Goal: Task Accomplishment & Management: Manage account settings

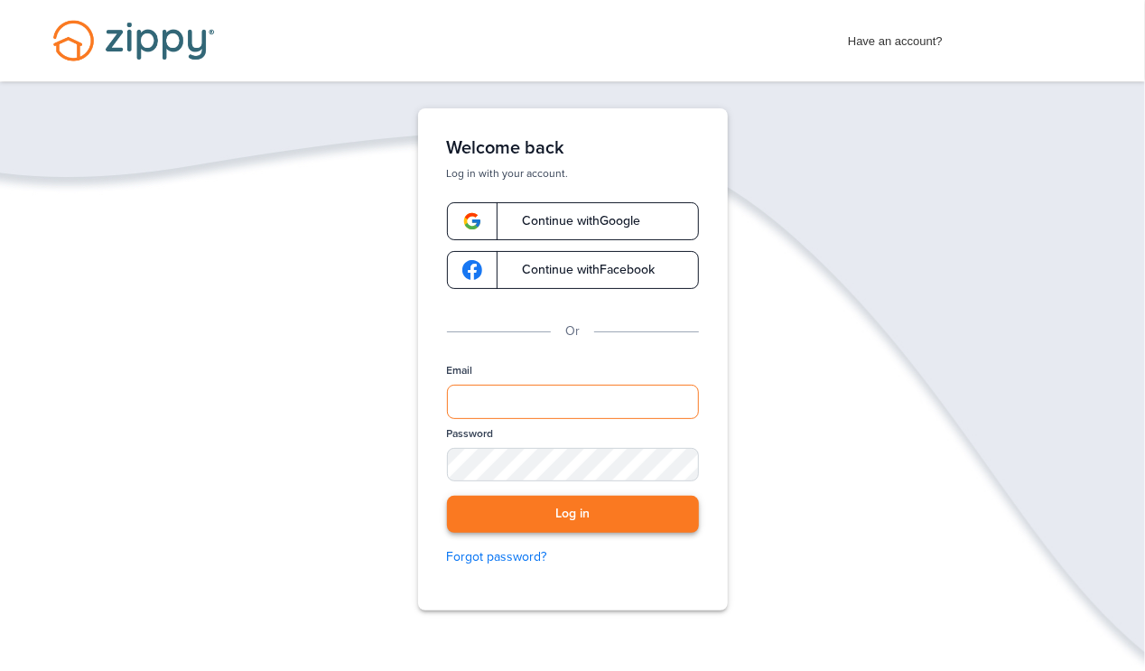
type input "**********"
click at [597, 510] on button "Log in" at bounding box center [573, 514] width 252 height 37
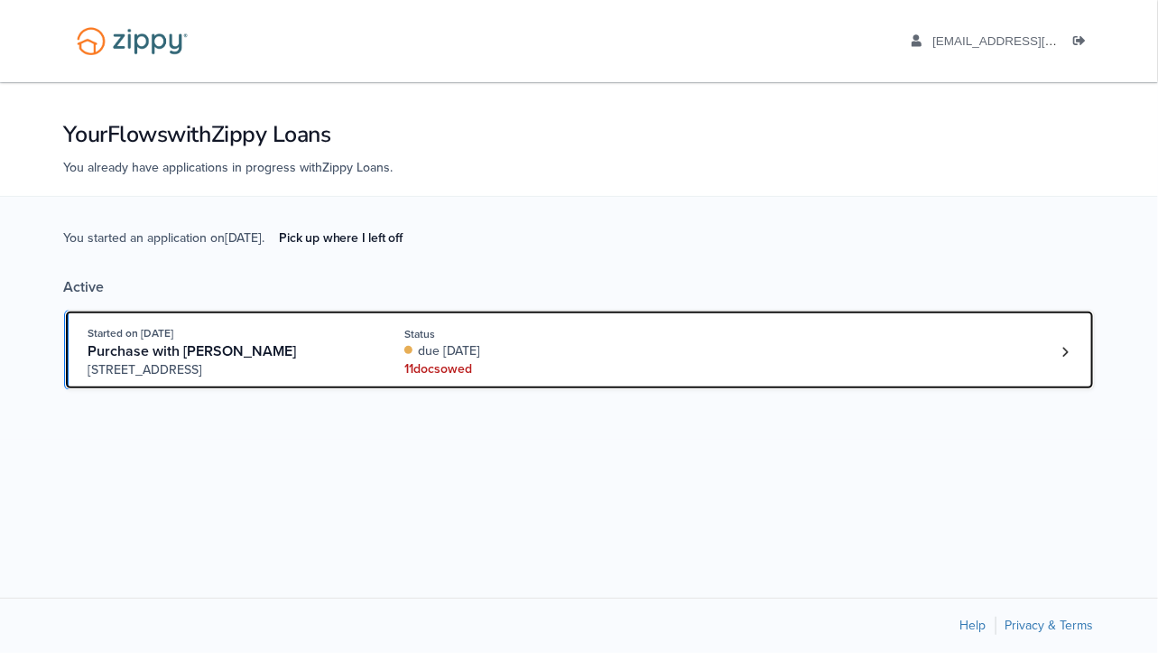
click at [436, 372] on div "11 doc s owed" at bounding box center [524, 369] width 241 height 18
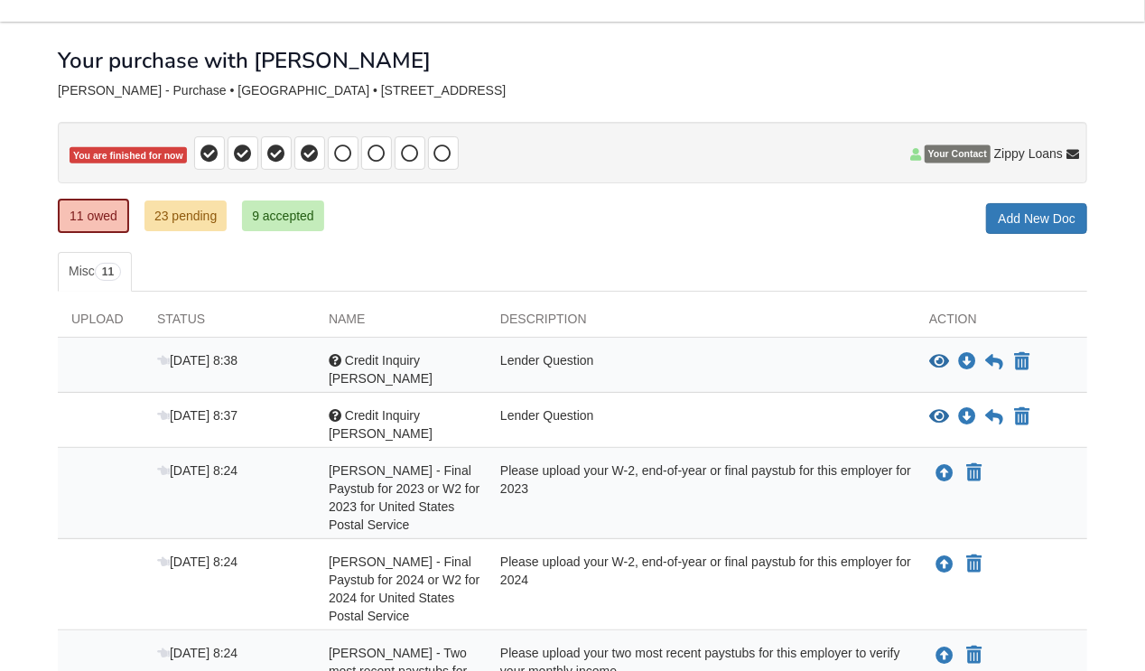
scroll to position [90, 0]
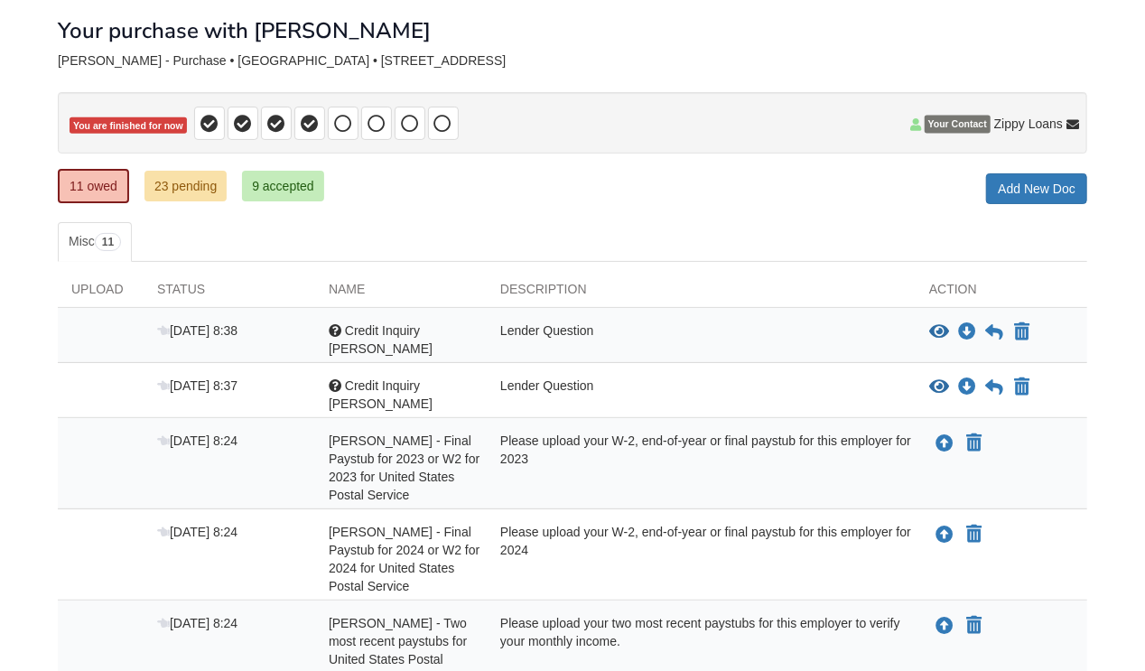
click at [534, 327] on div "Lender Question" at bounding box center [701, 339] width 429 height 36
click at [937, 326] on icon "View Credit Inquiry Jeffrey" at bounding box center [939, 332] width 20 height 18
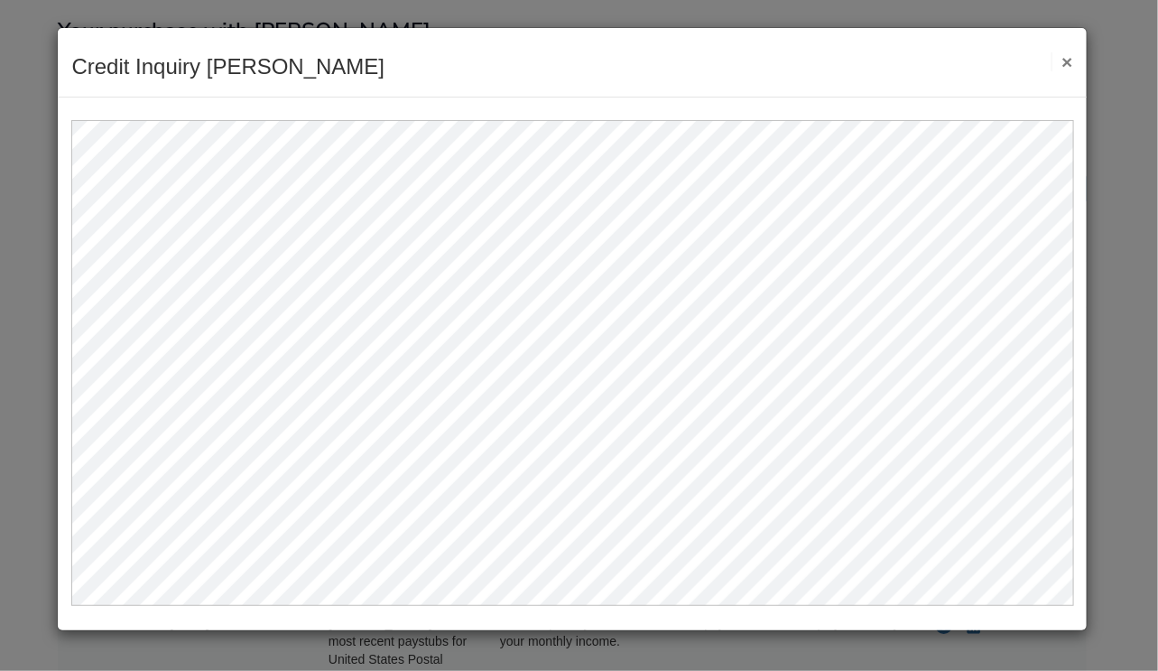
click at [1070, 61] on button "×" at bounding box center [1062, 61] width 21 height 19
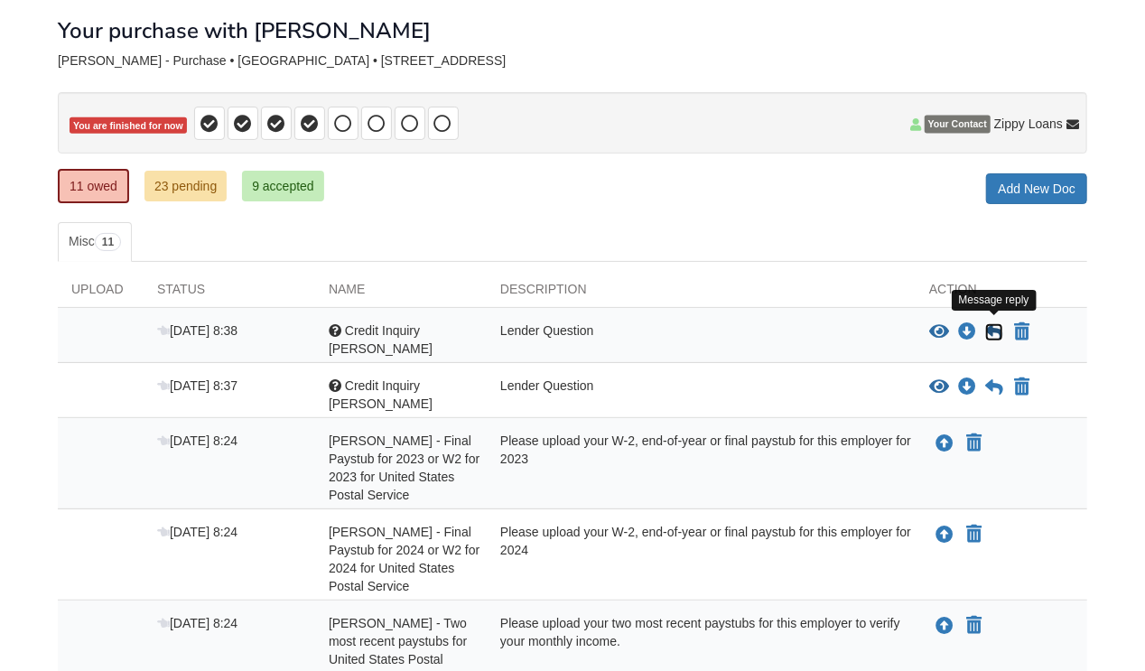
click at [997, 327] on icon at bounding box center [994, 332] width 18 height 18
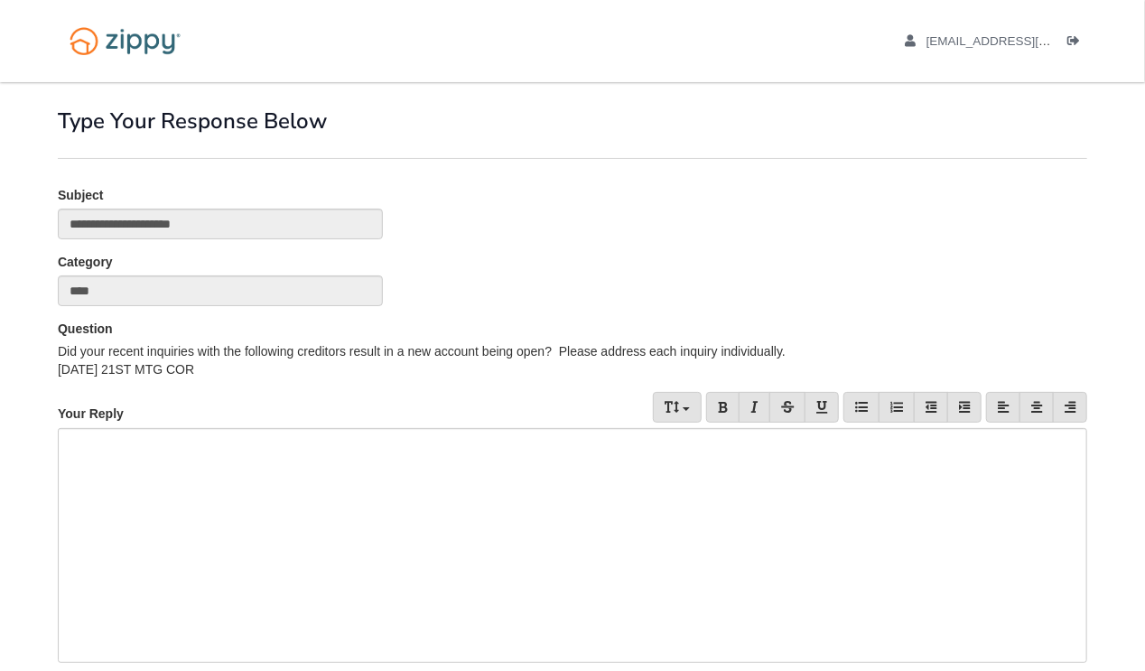
click at [124, 450] on div at bounding box center [572, 545] width 1029 height 235
drag, startPoint x: 254, startPoint y: 444, endPoint x: 52, endPoint y: 448, distance: 201.4
click at [52, 448] on div "**********" at bounding box center [572, 442] width 1056 height 720
copy div "**********"
click at [255, 479] on div "**********" at bounding box center [572, 545] width 1029 height 234
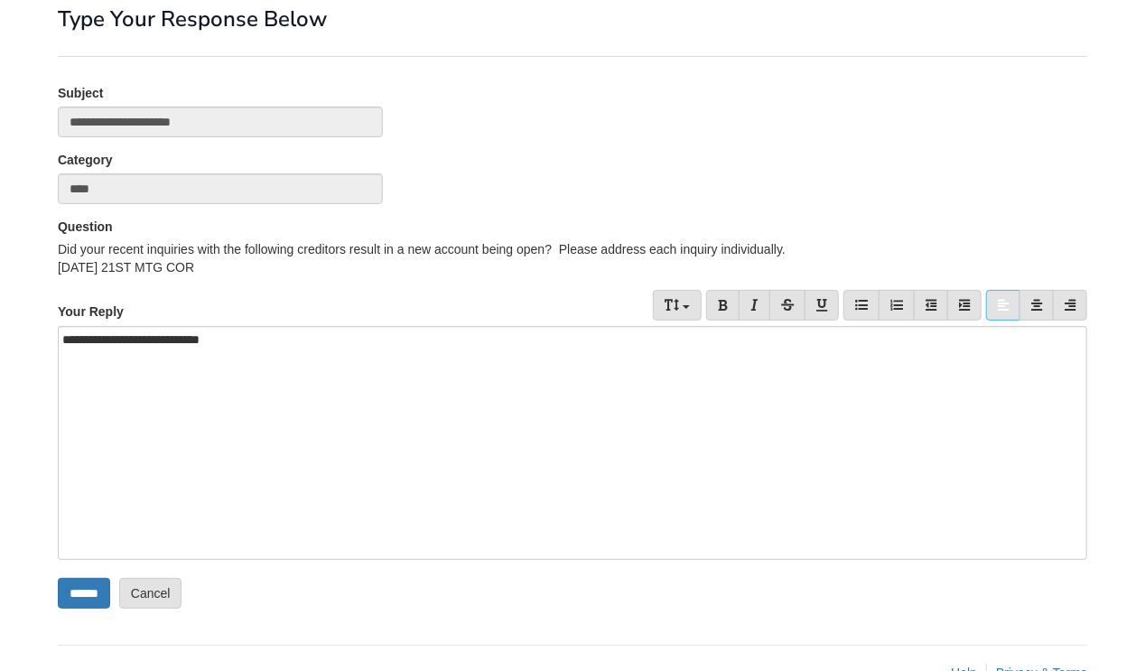
scroll to position [146, 0]
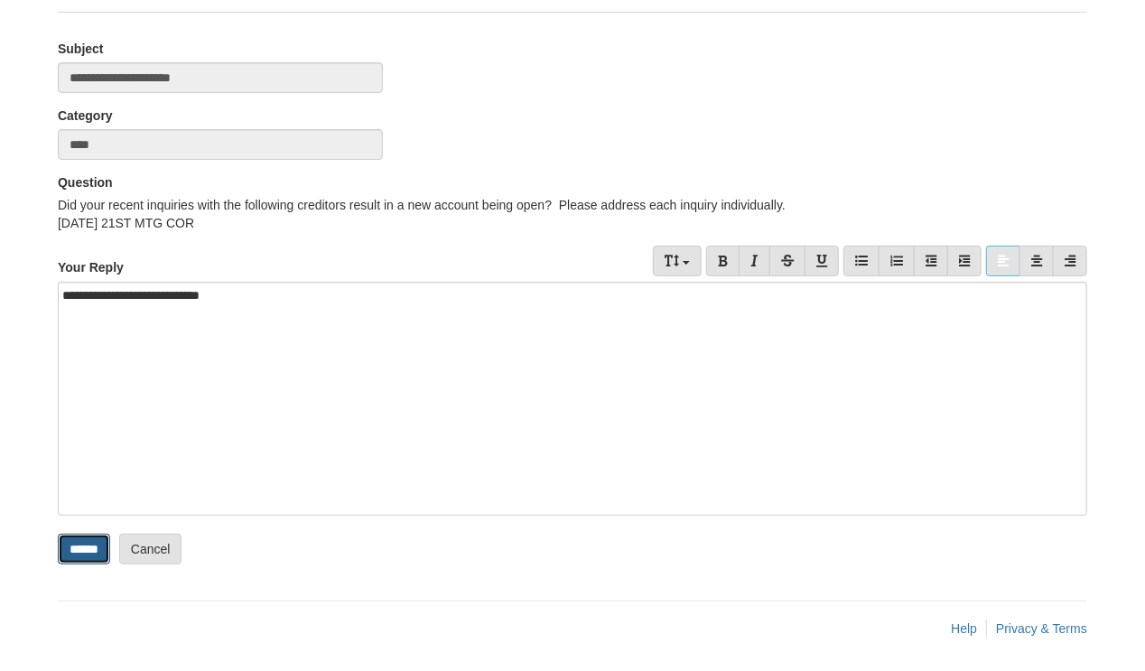
click at [79, 554] on input "******" at bounding box center [84, 549] width 52 height 31
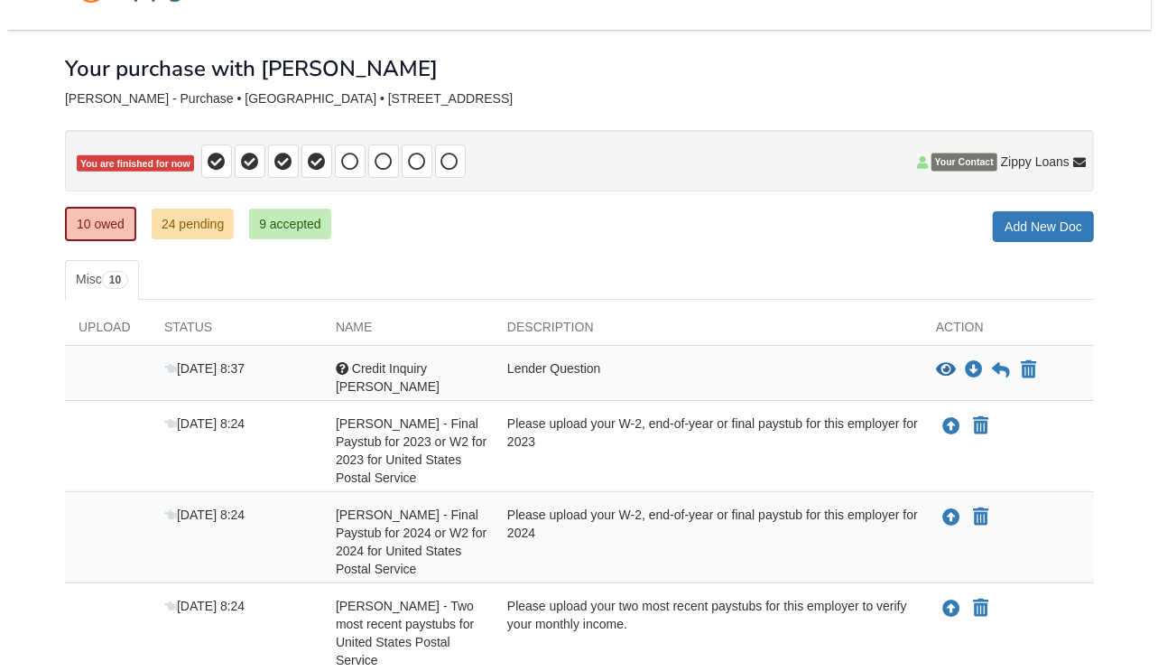
scroll to position [90, 0]
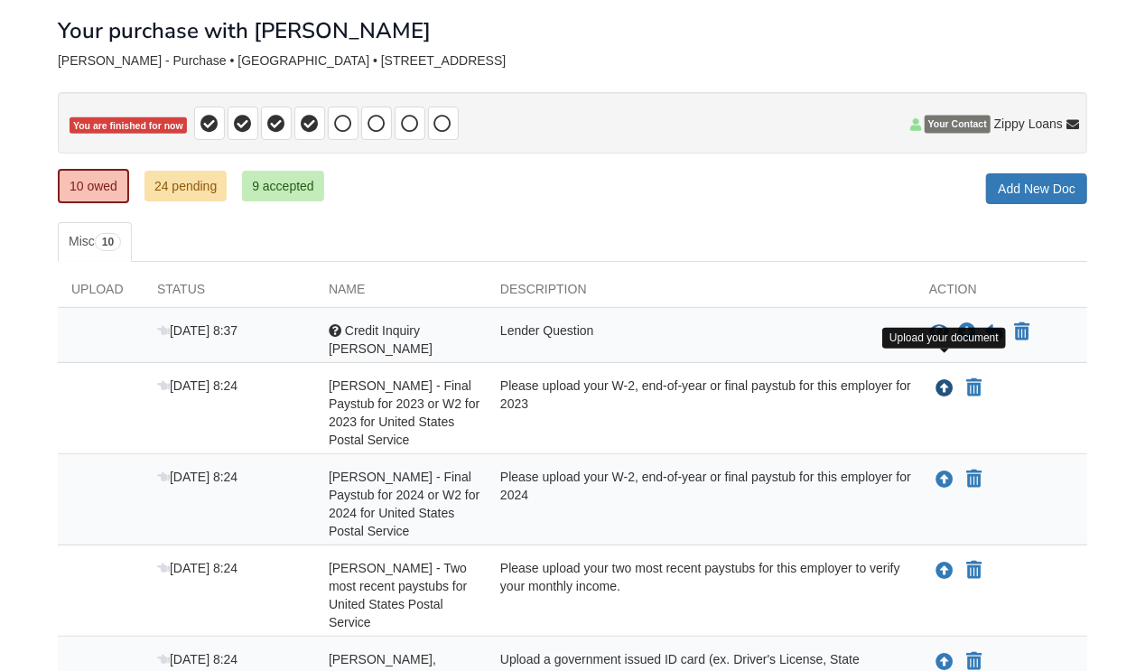
click at [946, 380] on icon "Upload Jeffrey Lind - Final Paystub for 2023 or W2 for 2023 for United States P…" at bounding box center [944, 389] width 18 height 18
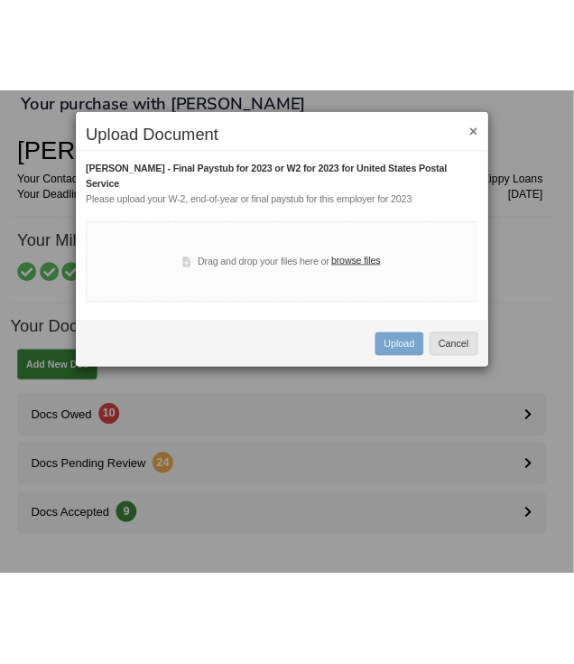
scroll to position [56, 0]
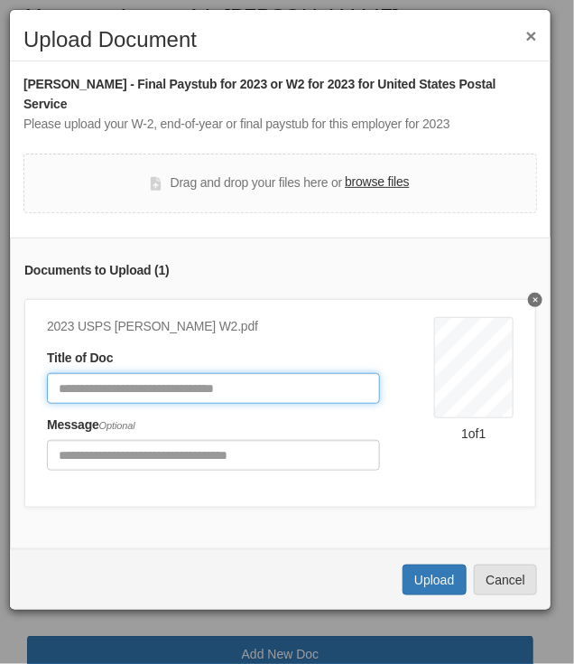
click at [91, 373] on input "Document Title" at bounding box center [213, 388] width 333 height 31
type input "*"
type input "**********"
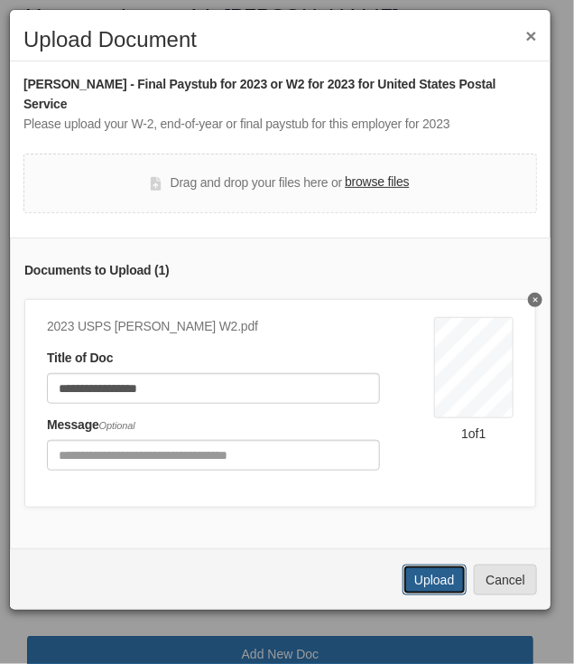
click at [425, 564] on button "Upload" at bounding box center [434, 579] width 63 height 31
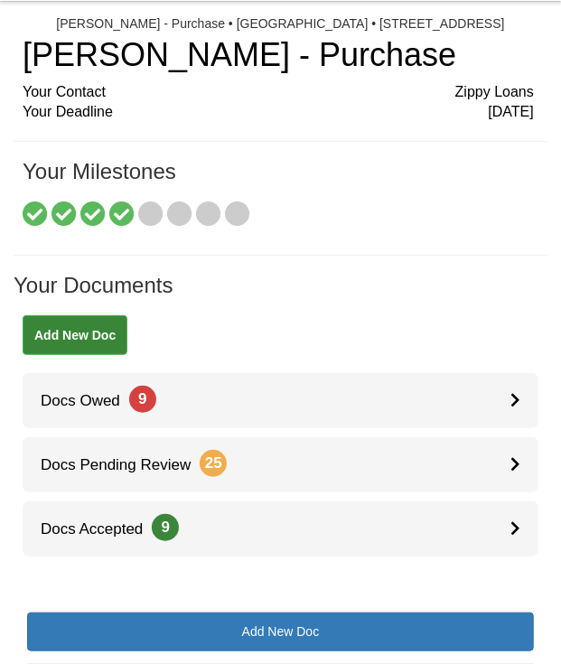
scroll to position [56, 0]
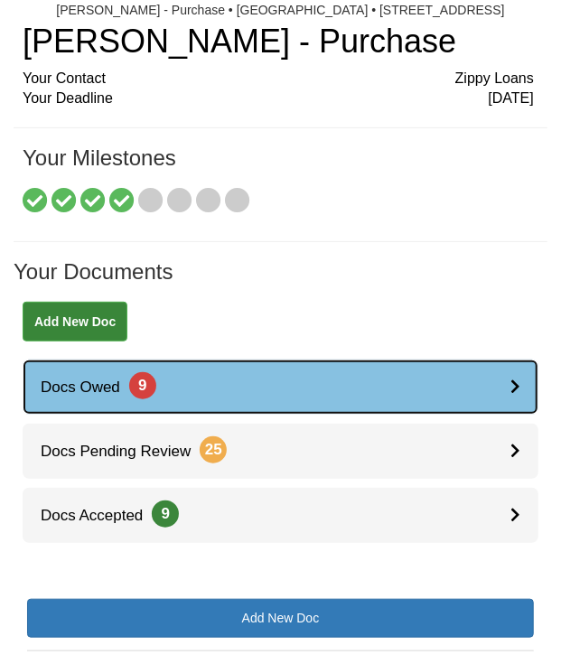
click at [224, 385] on link "Docs Owed 9" at bounding box center [281, 386] width 516 height 55
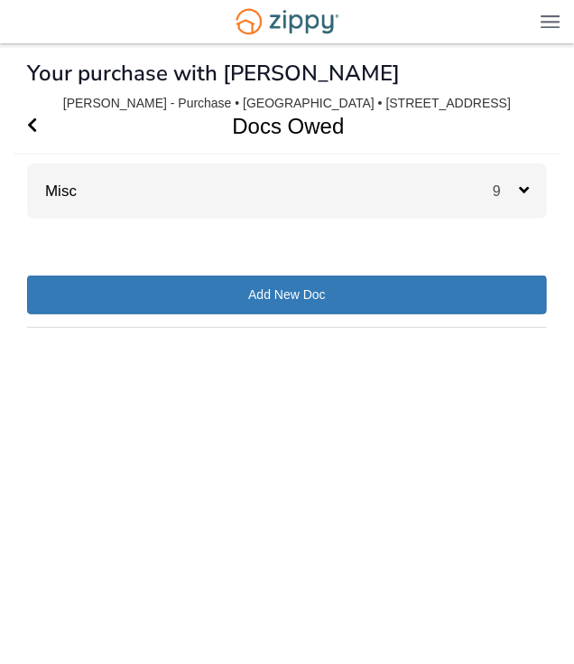
click at [532, 187] on div "9" at bounding box center [520, 190] width 54 height 55
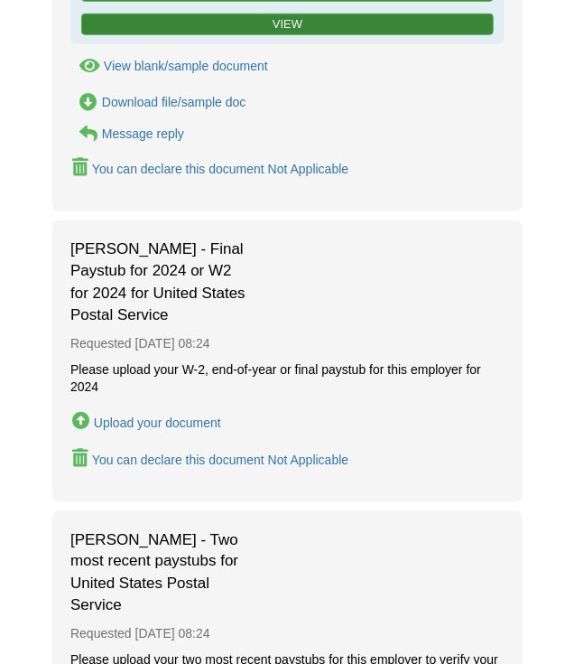
scroll to position [451, 0]
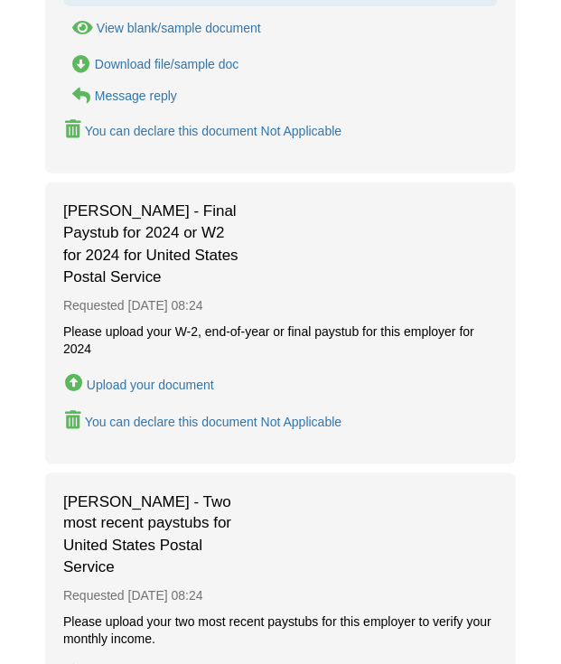
click at [146, 377] on div "Upload your document" at bounding box center [150, 384] width 127 height 14
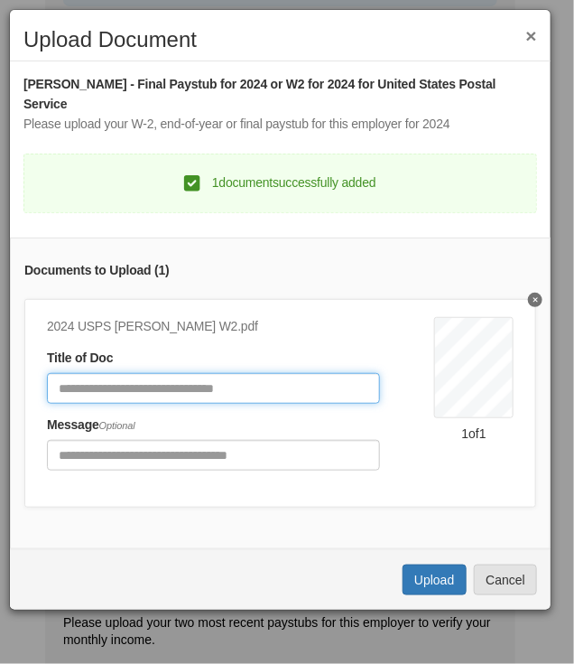
click at [89, 373] on input "Document Title" at bounding box center [213, 388] width 333 height 31
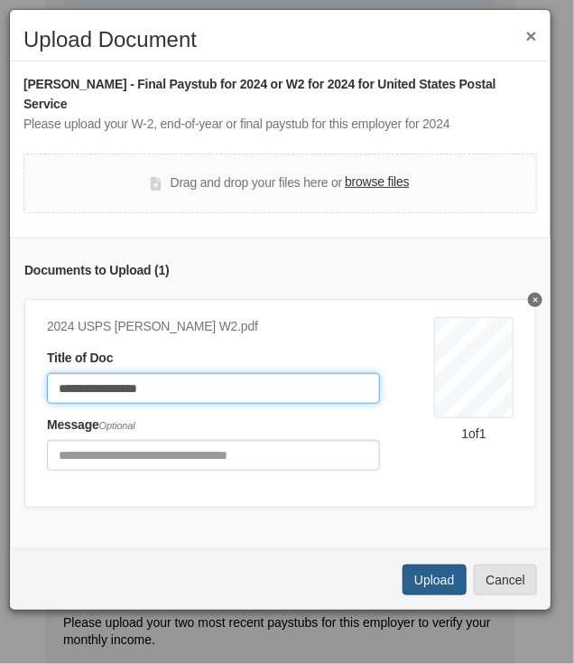
type input "**********"
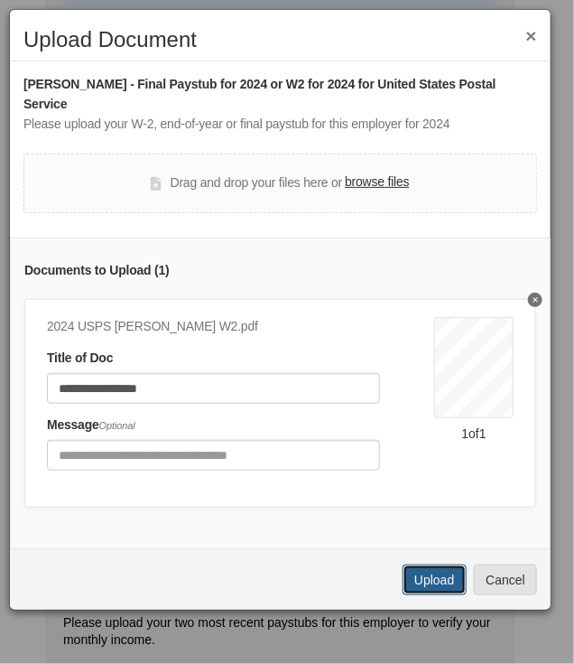
click at [432, 565] on button "Upload" at bounding box center [434, 579] width 63 height 31
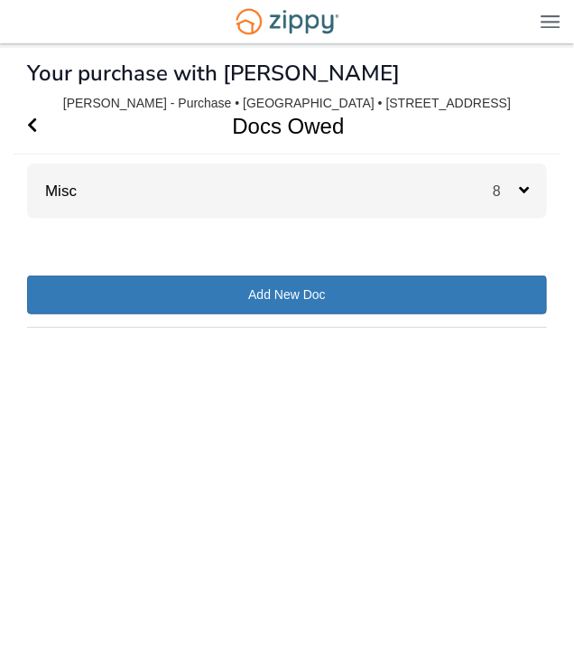
click at [527, 188] on icon at bounding box center [524, 189] width 10 height 16
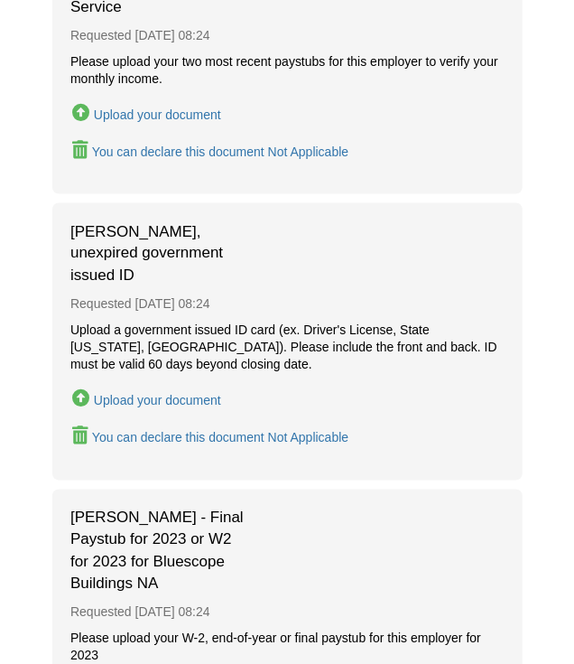
scroll to position [721, 0]
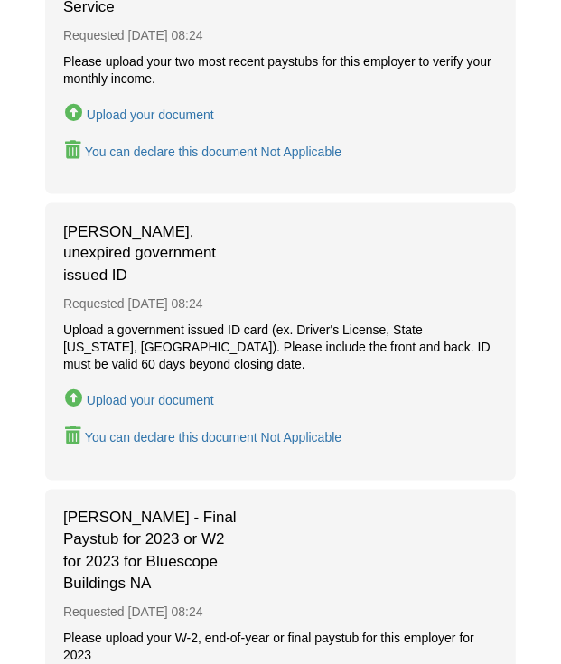
click at [153, 394] on div "Upload your document" at bounding box center [150, 401] width 127 height 14
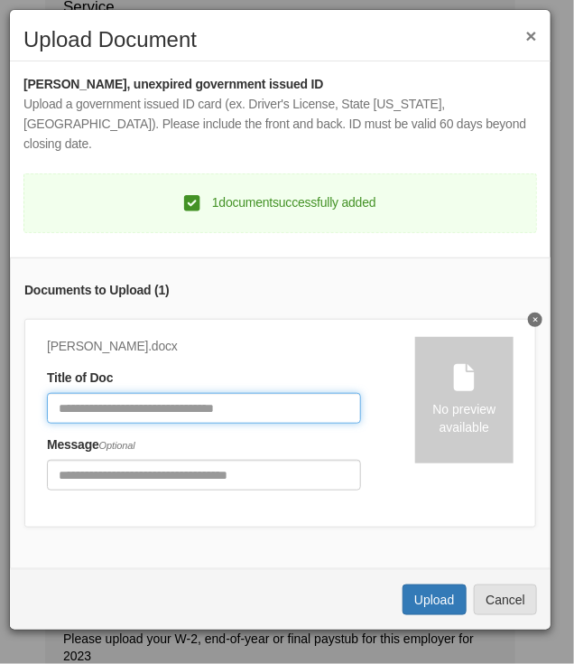
click at [131, 393] on input "Document Title" at bounding box center [204, 408] width 314 height 31
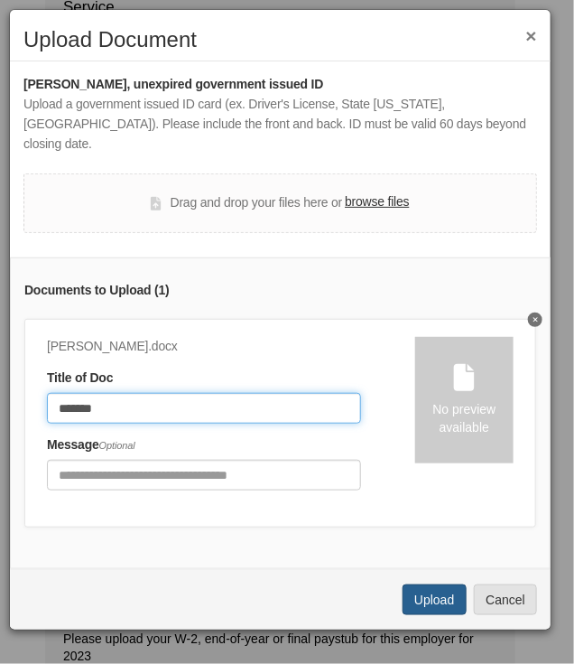
type input "*******"
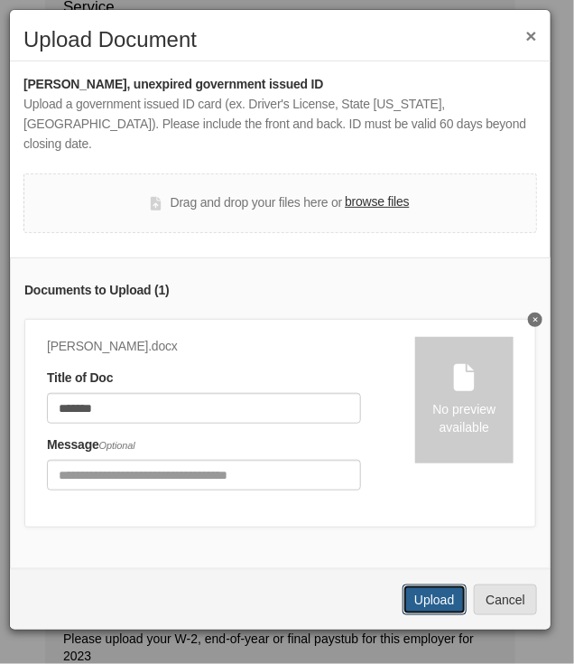
drag, startPoint x: 440, startPoint y: 585, endPoint x: 220, endPoint y: 559, distance: 220.9
click at [220, 559] on div "× Upload Document Jeffrey Lind - Valid, unexpired government issued ID Upload a…" at bounding box center [280, 319] width 543 height 621
click at [424, 590] on button "Upload" at bounding box center [434, 599] width 63 height 31
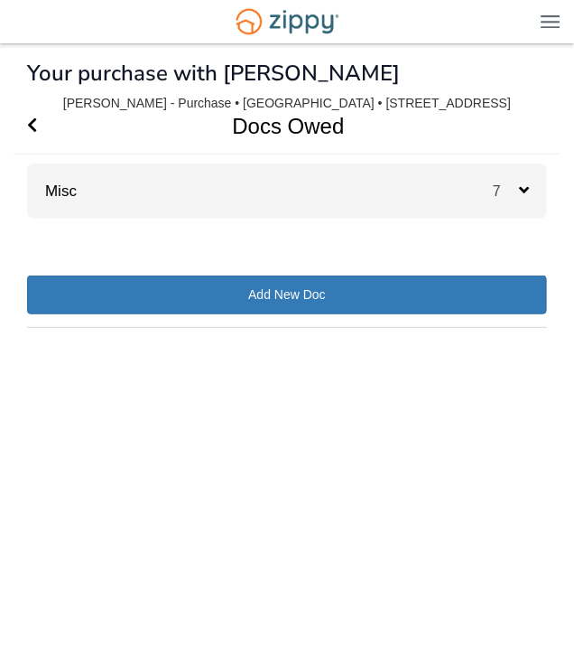
click at [297, 202] on div "Misc 7" at bounding box center [287, 190] width 520 height 55
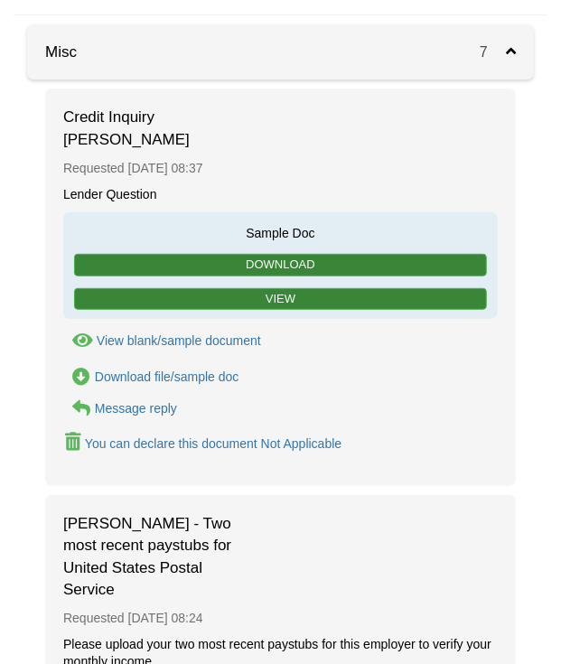
scroll to position [180, 0]
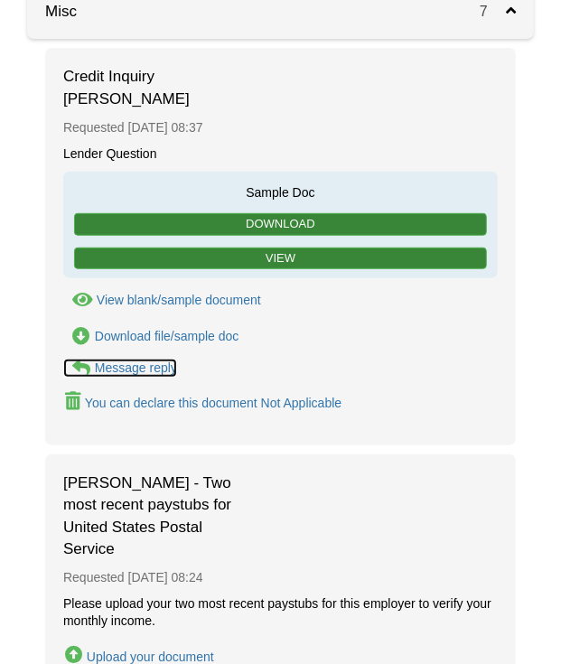
click at [146, 360] on div "Message reply" at bounding box center [136, 367] width 82 height 14
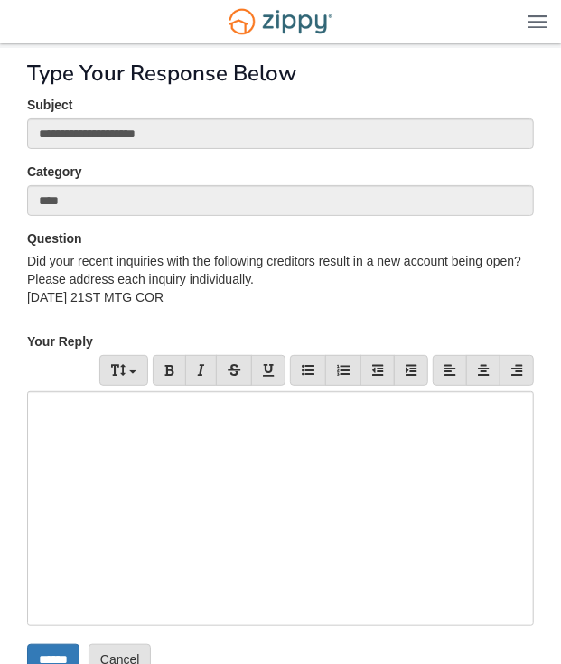
click at [80, 428] on div at bounding box center [280, 508] width 506 height 235
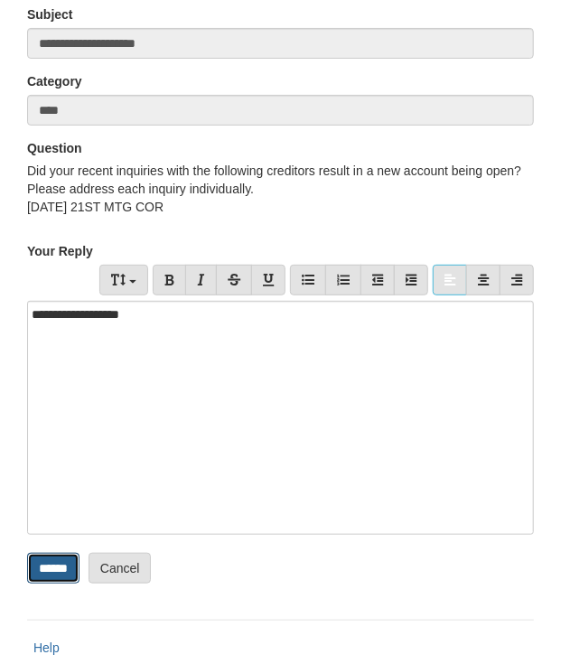
click at [62, 561] on input "******" at bounding box center [53, 568] width 52 height 31
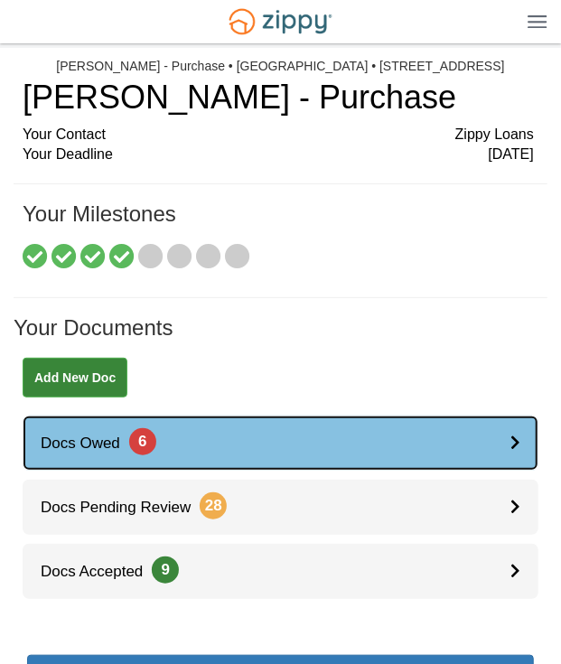
click at [274, 444] on link "Docs Owed 6" at bounding box center [281, 442] width 516 height 55
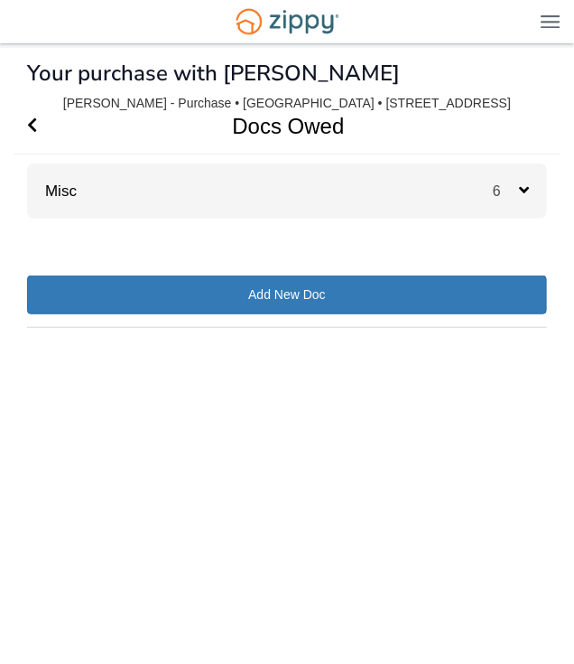
click at [395, 193] on div "Misc 6" at bounding box center [287, 190] width 520 height 55
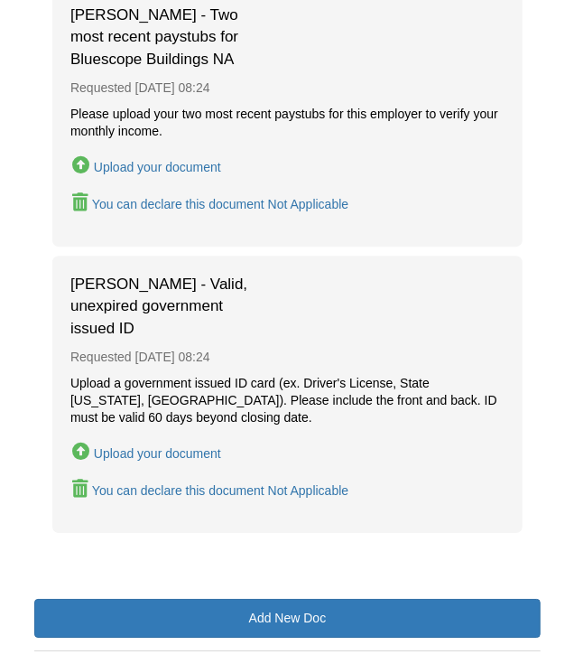
scroll to position [1453, 0]
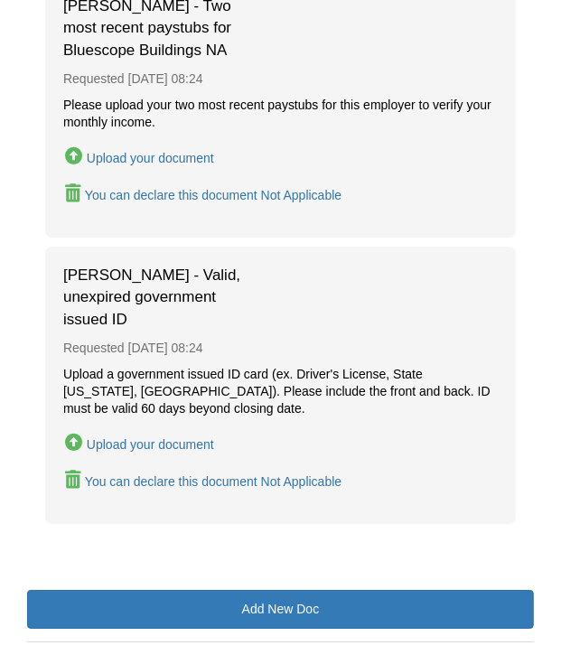
click at [129, 437] on div "Upload your document" at bounding box center [150, 444] width 127 height 14
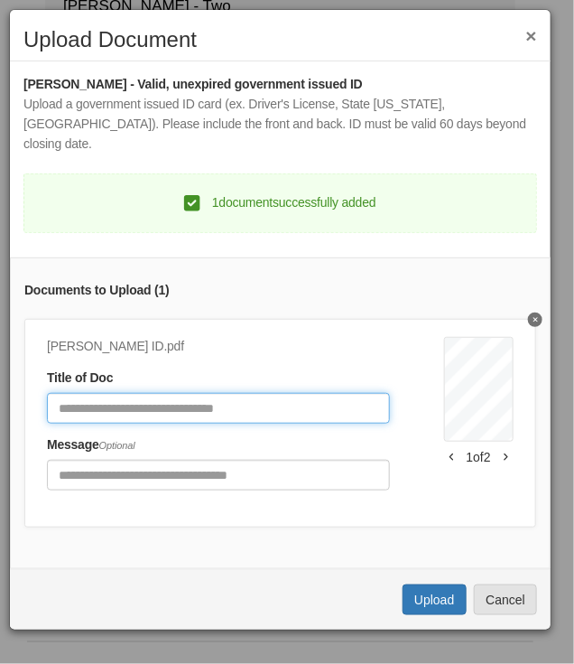
click at [124, 393] on input "Document Title" at bounding box center [218, 408] width 343 height 31
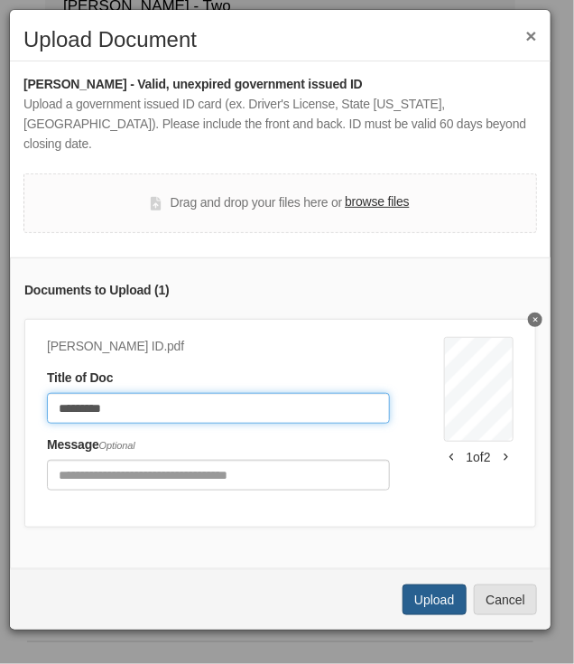
type input "*********"
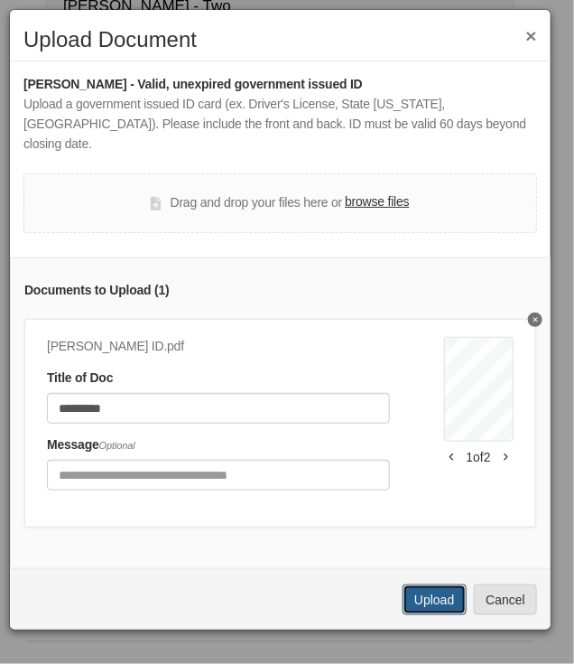
click at [418, 592] on button "Upload" at bounding box center [434, 599] width 63 height 31
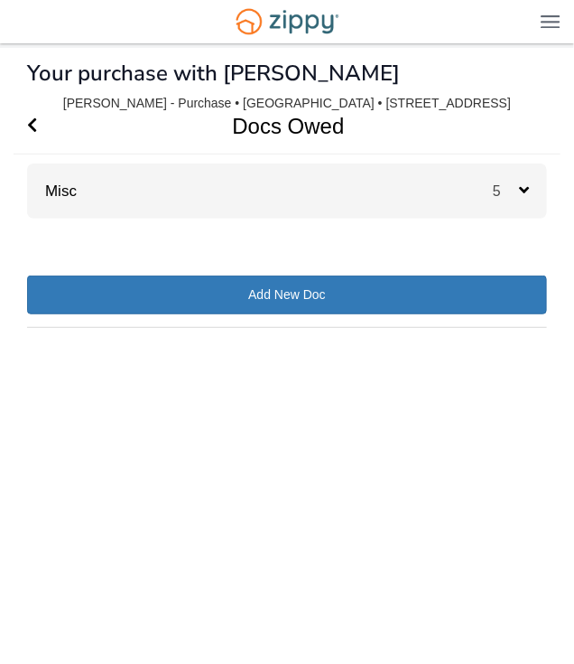
click at [402, 181] on div "Misc 5" at bounding box center [287, 190] width 520 height 55
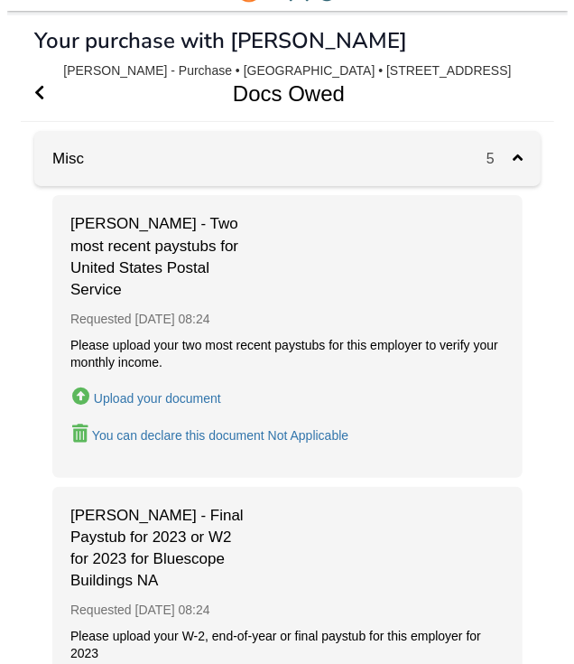
scroll to position [90, 0]
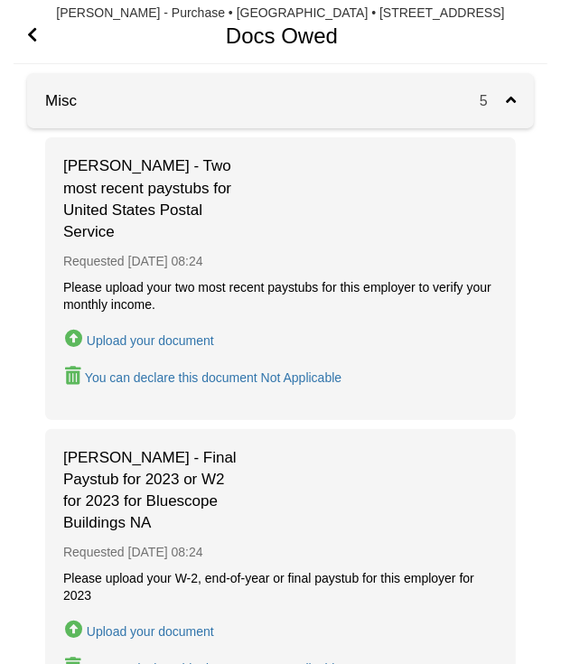
click at [125, 333] on div "Upload your document" at bounding box center [150, 340] width 127 height 14
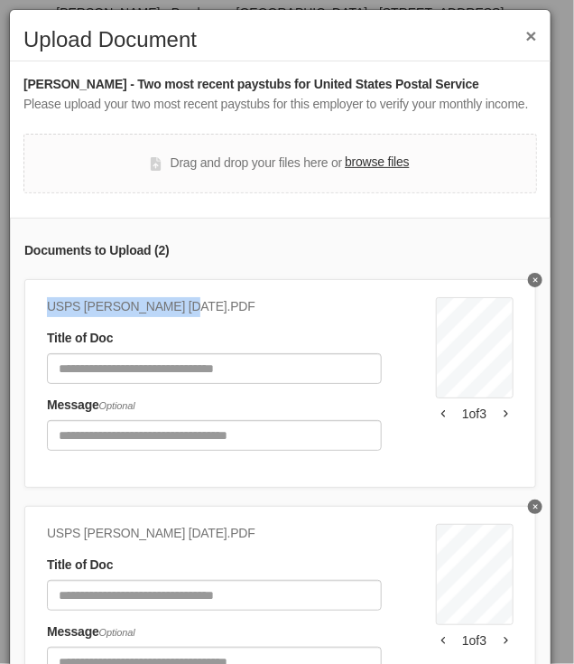
drag, startPoint x: 178, startPoint y: 326, endPoint x: 47, endPoint y: 324, distance: 130.9
click at [47, 317] on div "USPS Jeff 15 AUG 2025.PDF" at bounding box center [214, 307] width 335 height 20
copy div "USPS Jeff 15 AUG 2025"
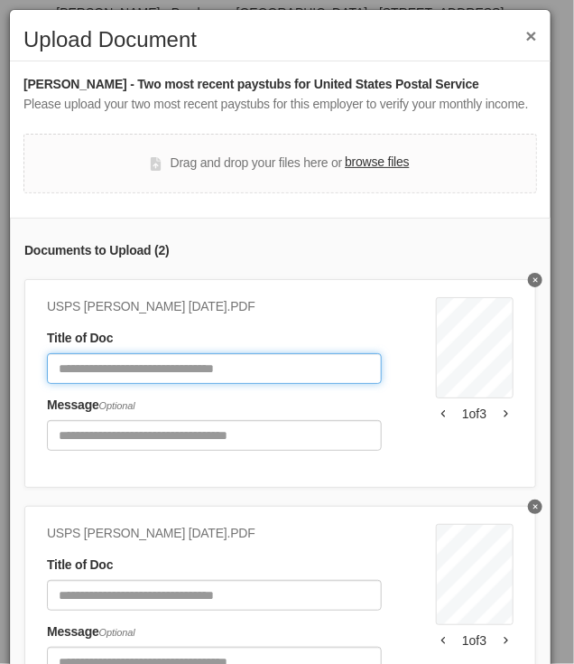
click at [96, 384] on input "Document Title" at bounding box center [214, 368] width 335 height 31
paste input "**********"
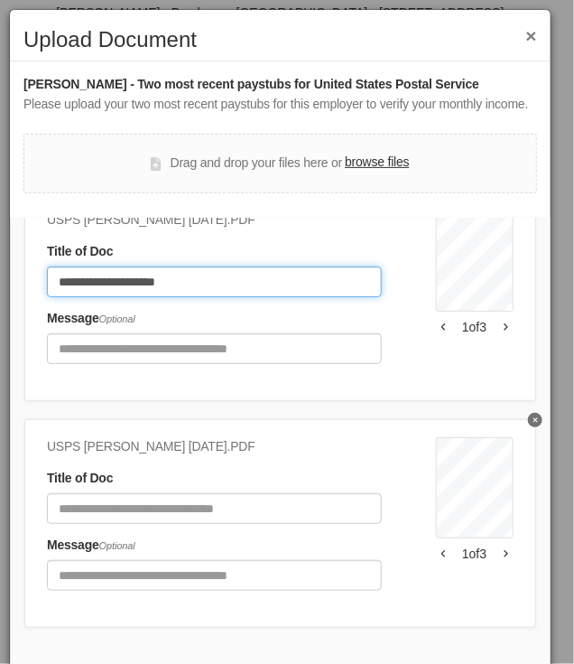
scroll to position [98, 0]
type input "**********"
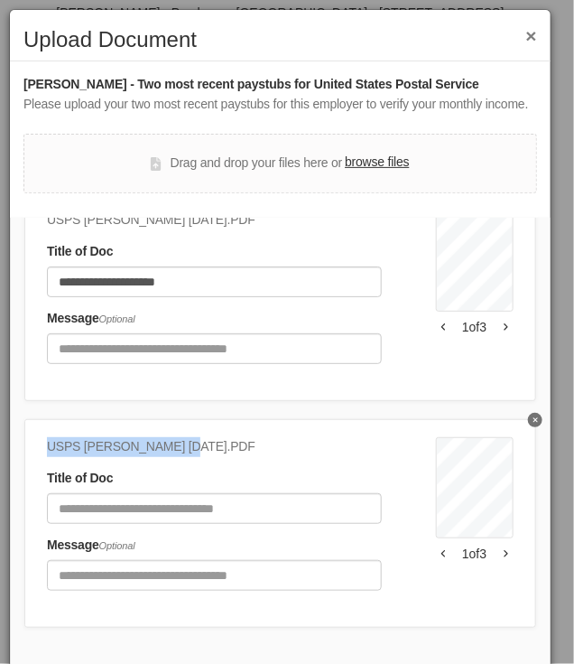
drag, startPoint x: 176, startPoint y: 452, endPoint x: 44, endPoint y: 451, distance: 131.8
click at [44, 451] on div "USPS Jeff 29 AUG 2025.PDF Title of Doc Message Optional USPS Employee Earnings …" at bounding box center [280, 523] width 512 height 209
copy div "USPS Jeff 29 AUG 2025"
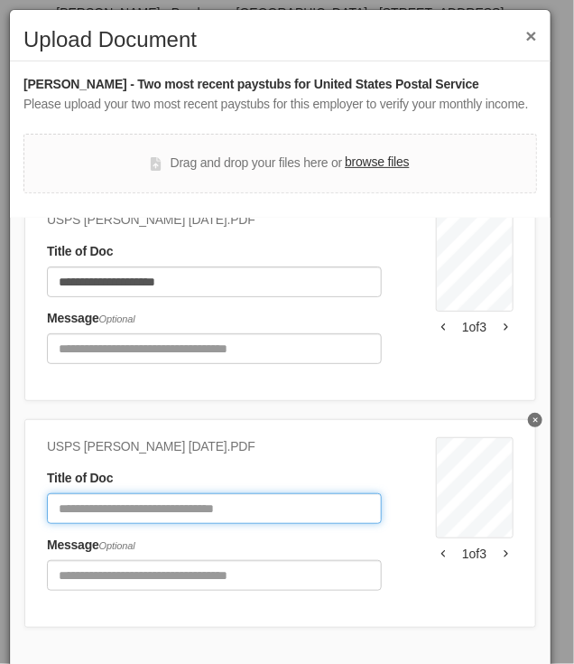
click at [105, 512] on input "Document Title" at bounding box center [214, 508] width 335 height 31
paste input "**********"
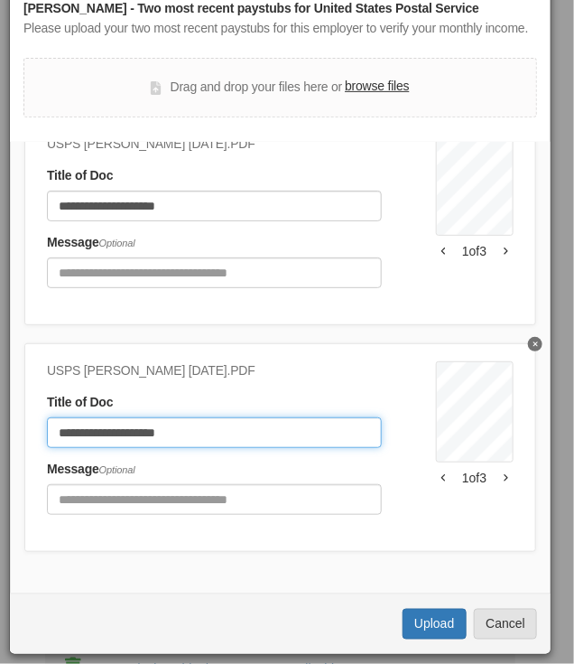
scroll to position [93, 0]
type input "**********"
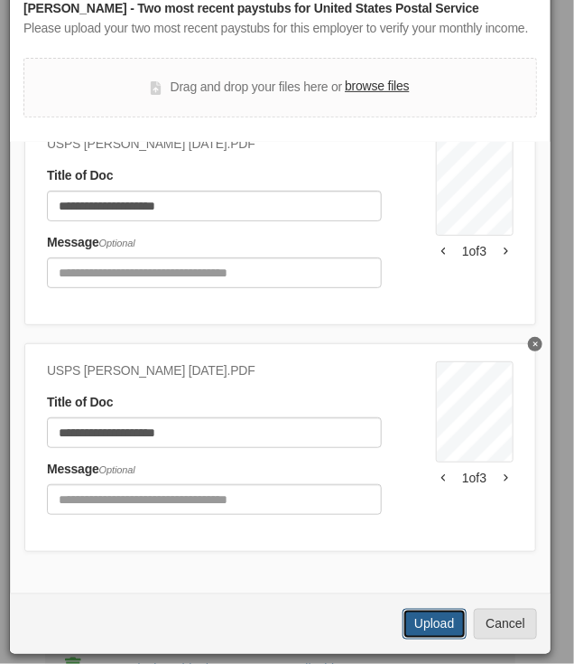
click at [413, 621] on button "Upload" at bounding box center [434, 624] width 63 height 31
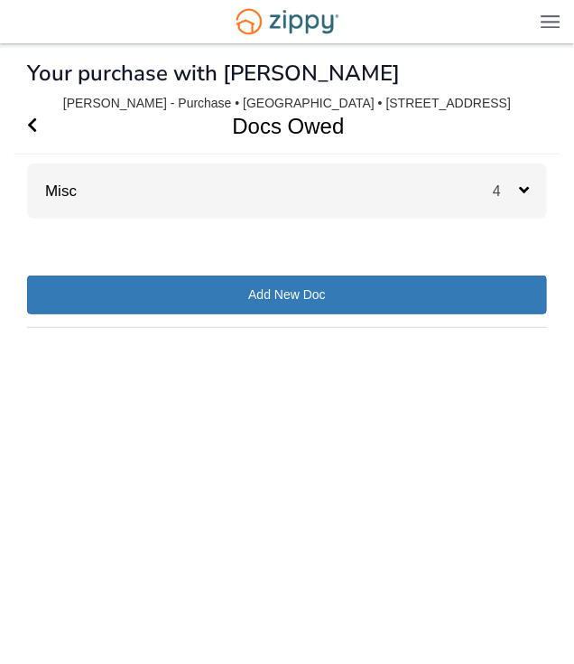
click at [268, 188] on div "Misc 4" at bounding box center [287, 190] width 520 height 55
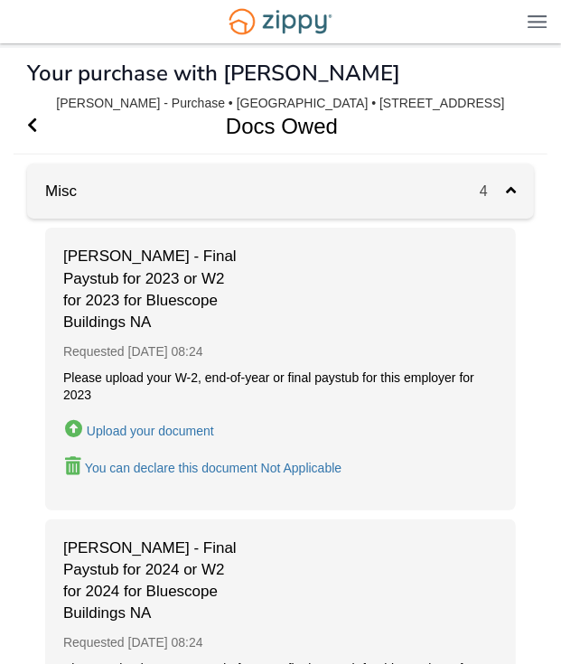
click at [149, 428] on div "Upload your document" at bounding box center [150, 430] width 127 height 14
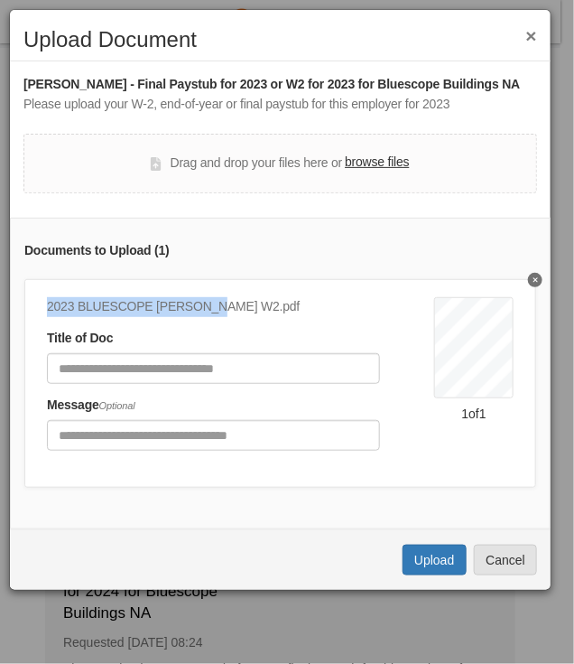
drag, startPoint x: 212, startPoint y: 305, endPoint x: 45, endPoint y: 313, distance: 167.2
click at [47, 313] on div "2023 BLUESCOPE Stacey W2.pdf" at bounding box center [213, 307] width 333 height 20
copy div "2023 BLUESCOPE Stacey W2"
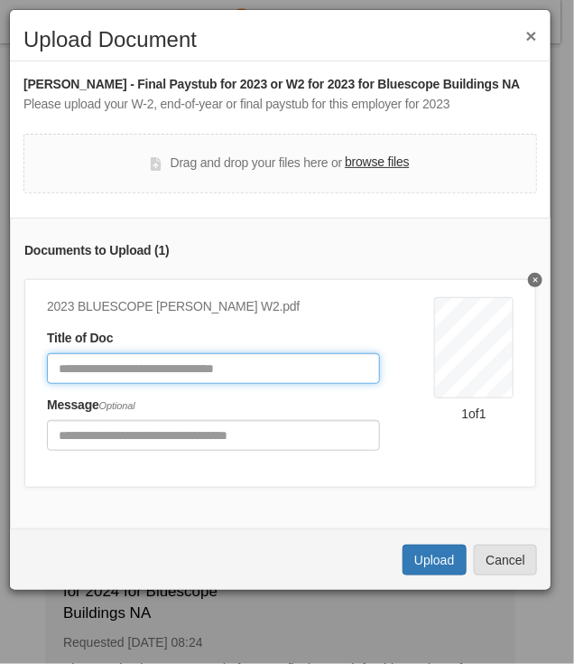
click at [85, 367] on input "Document Title" at bounding box center [213, 368] width 333 height 31
paste input "**********"
type input "**********"
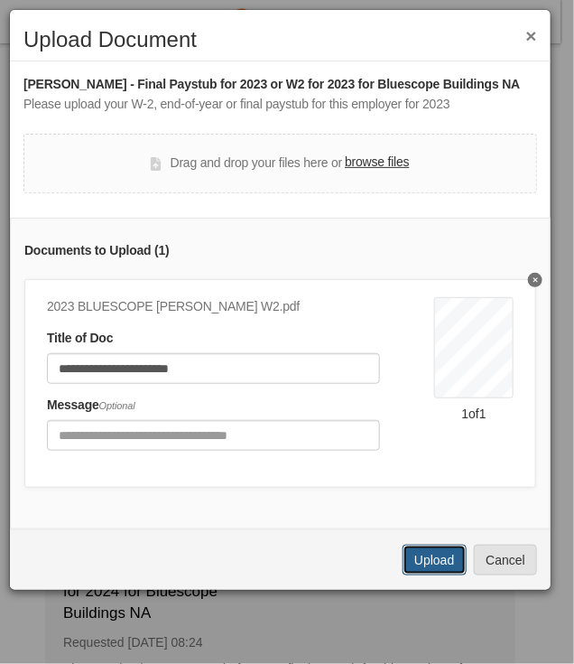
click at [429, 565] on button "Upload" at bounding box center [434, 559] width 63 height 31
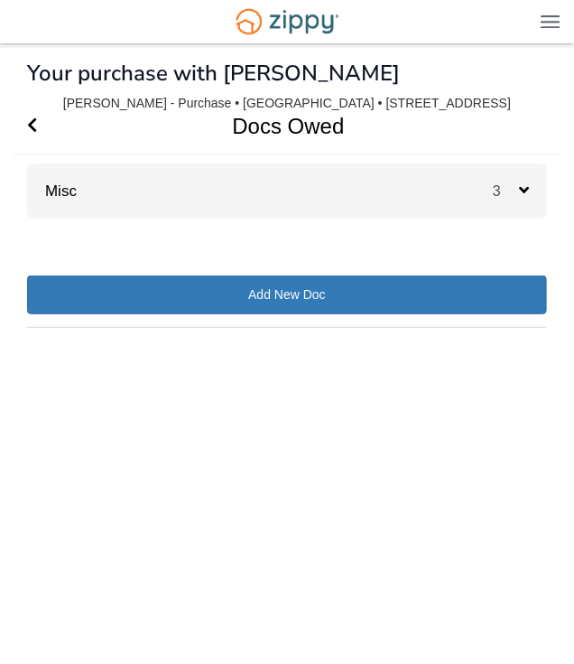
click at [320, 202] on div "Misc 3" at bounding box center [287, 190] width 520 height 55
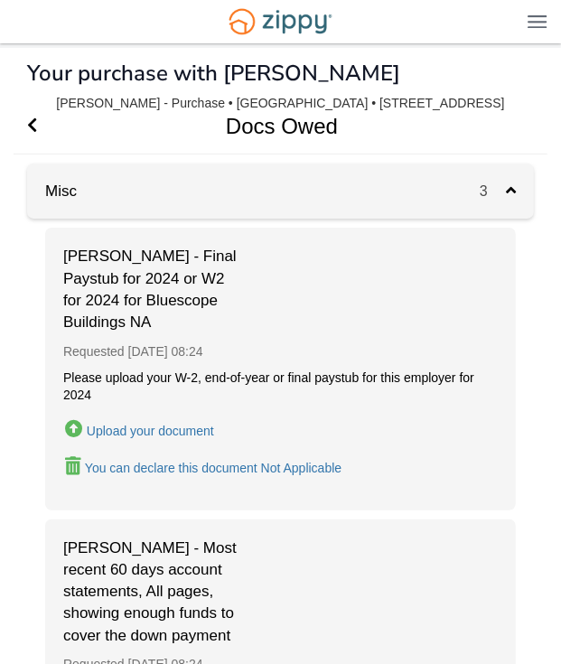
click at [173, 431] on div "Upload your document" at bounding box center [150, 430] width 127 height 14
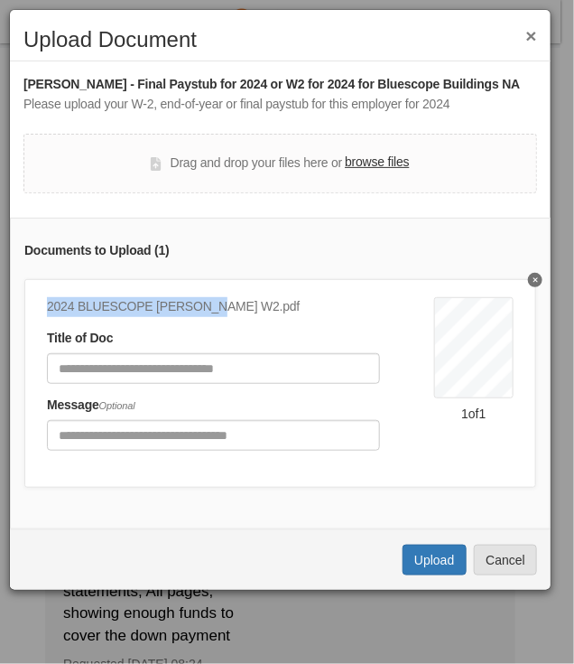
drag, startPoint x: 214, startPoint y: 304, endPoint x: 52, endPoint y: 326, distance: 163.1
click at [43, 314] on div "2024 BLUESCOPE Stacey W2.pdf Title of Doc Message Optional 1 of 1" at bounding box center [280, 383] width 512 height 209
copy div "2024 BLUESCOPE Stacey W2"
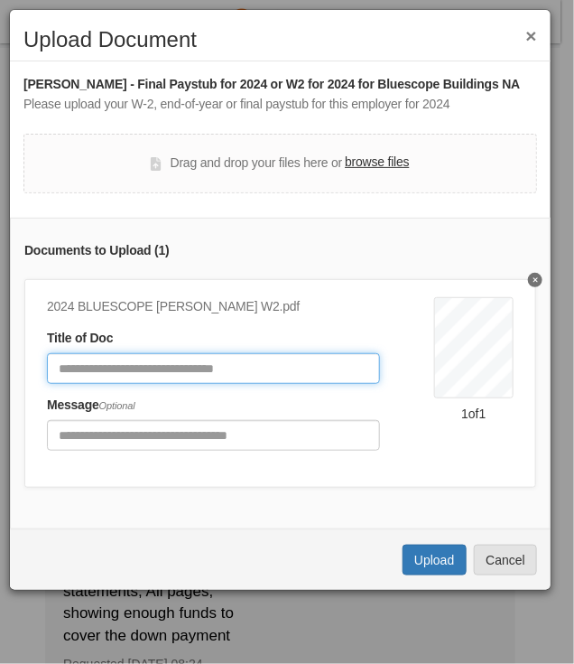
click at [83, 368] on input "Document Title" at bounding box center [213, 368] width 333 height 31
paste input "**********"
type input "**********"
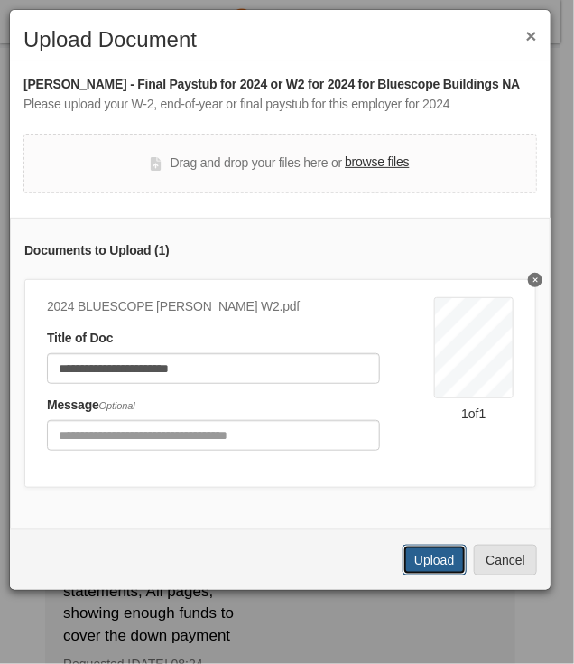
click at [423, 572] on button "Upload" at bounding box center [434, 559] width 63 height 31
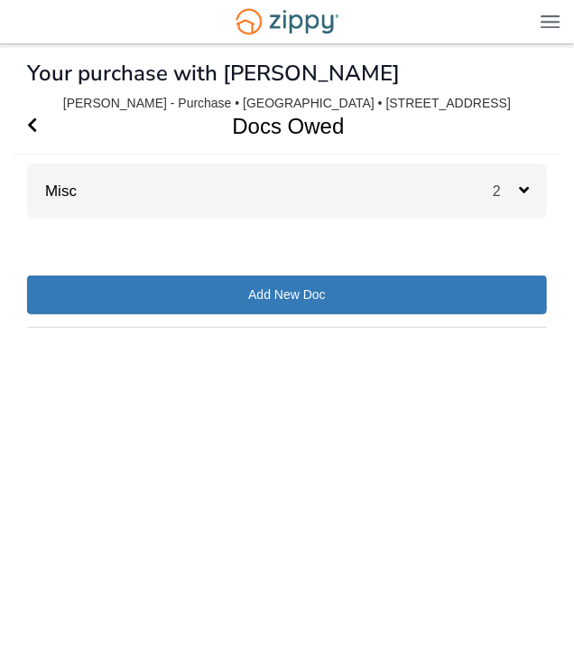
click at [285, 192] on div "Misc 2" at bounding box center [287, 190] width 520 height 55
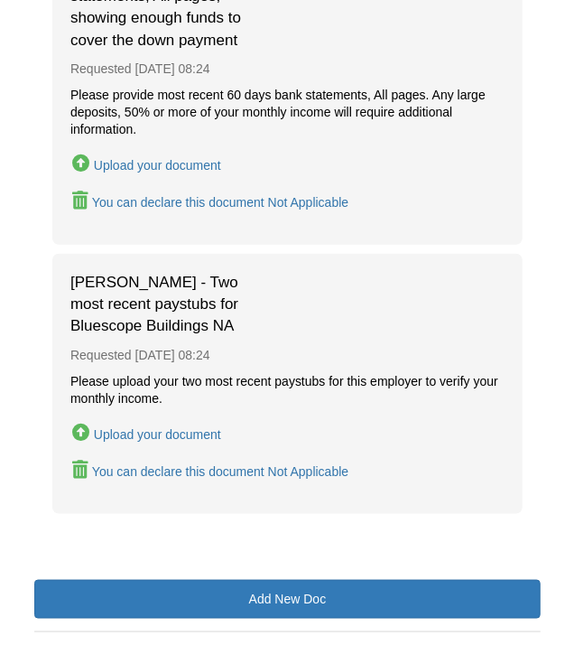
scroll to position [328, 0]
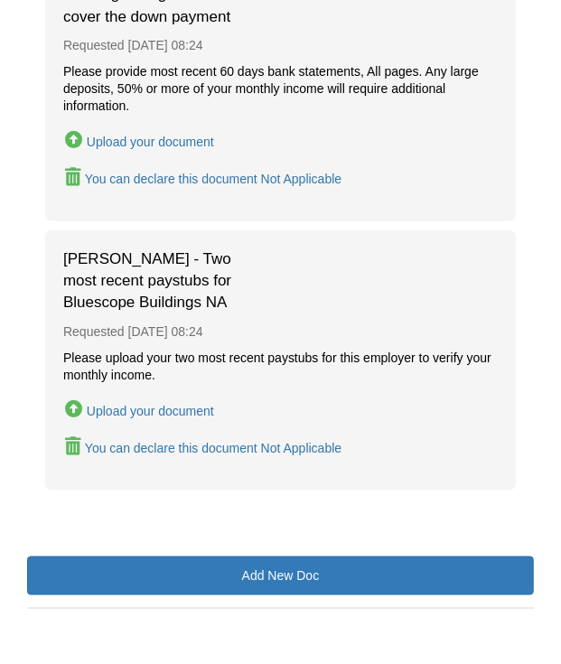
click at [158, 406] on div "Upload your document" at bounding box center [150, 411] width 127 height 14
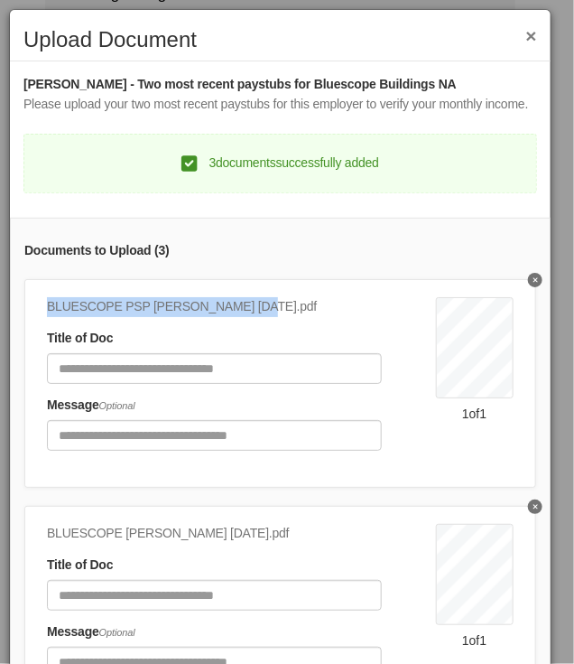
drag, startPoint x: 257, startPoint y: 326, endPoint x: 33, endPoint y: 329, distance: 224.8
click at [33, 329] on div "BLUESCOPE PSP [PERSON_NAME] [DATE].pdf Title of Doc Message Optional BlueScope …" at bounding box center [280, 383] width 512 height 209
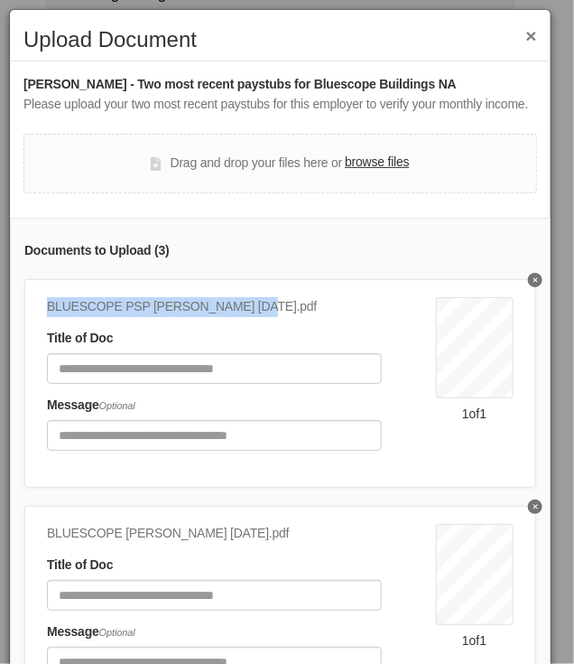
copy div "BLUESCOPE PSP [PERSON_NAME] [DATE]"
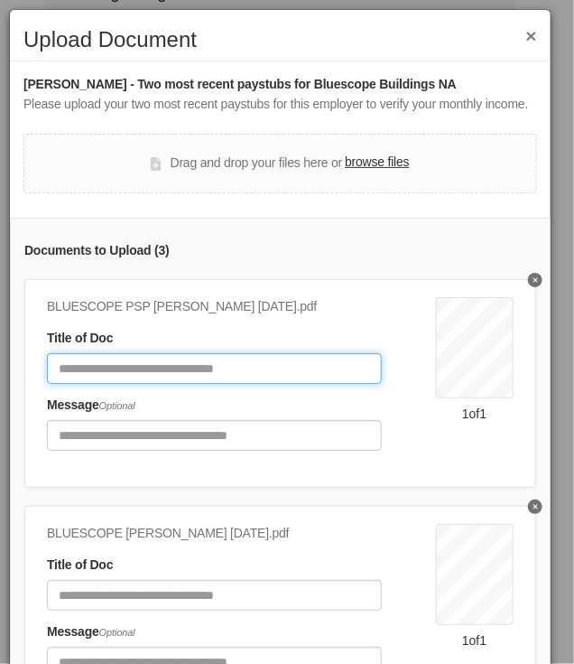
click at [96, 384] on input "Document Title" at bounding box center [214, 368] width 335 height 31
paste input "**********"
type input "**********"
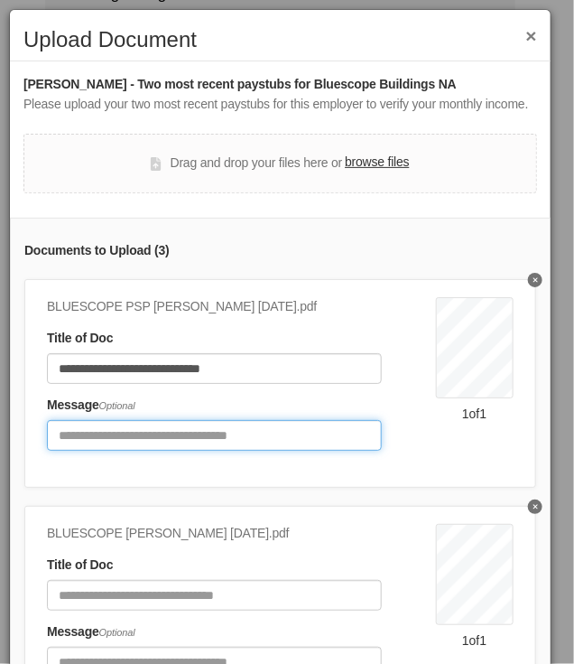
click at [87, 451] on input "Include any comments on this document" at bounding box center [214, 435] width 335 height 31
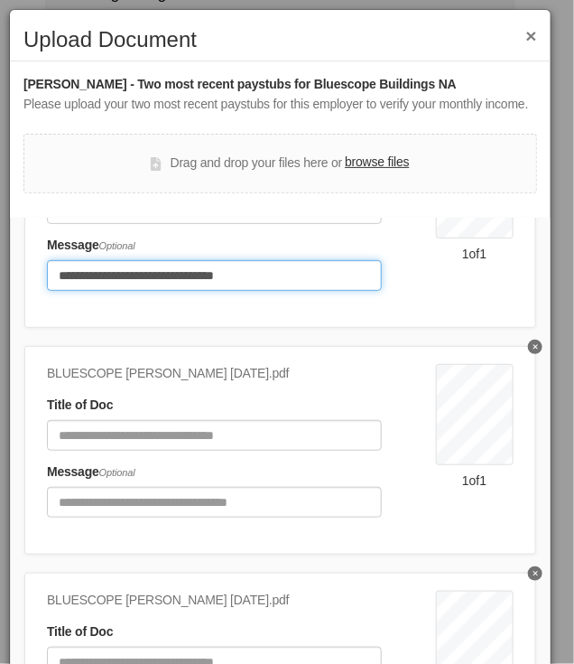
scroll to position [142, 0]
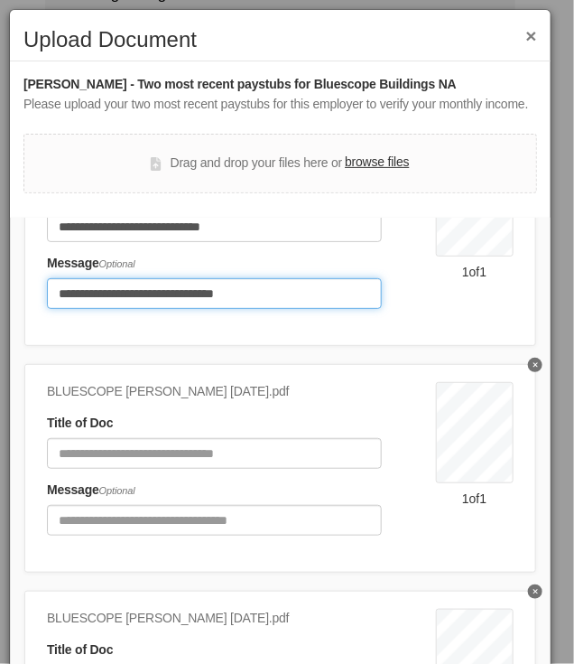
type input "**********"
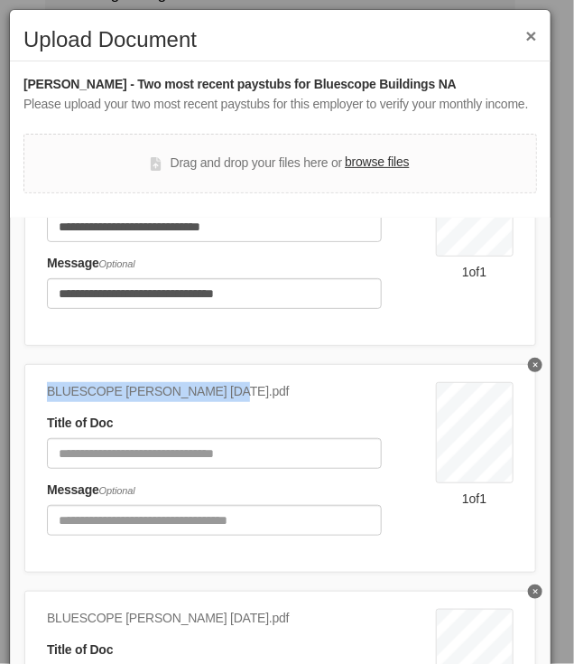
drag, startPoint x: 229, startPoint y: 408, endPoint x: 42, endPoint y: 412, distance: 186.9
click at [42, 412] on div "BLUESCOPE [PERSON_NAME] [DATE].pdf Title of Doc Message Optional BlueScope Buil…" at bounding box center [280, 468] width 512 height 209
copy div "BLUESCOPE [PERSON_NAME] [DATE]"
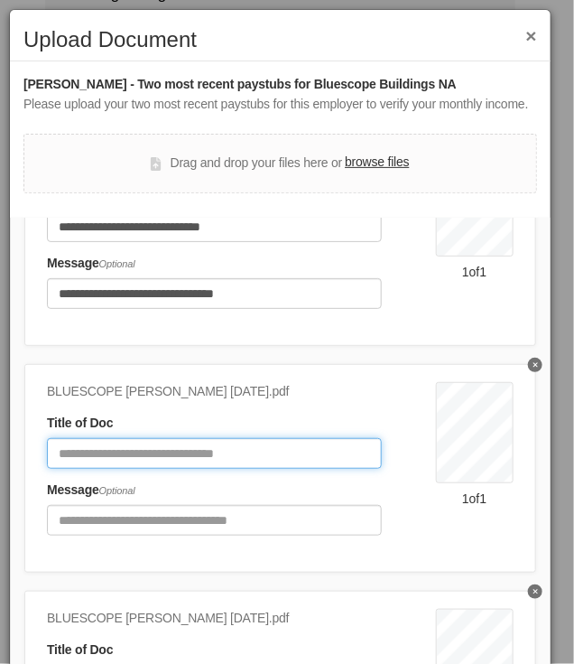
click at [85, 466] on input "Document Title" at bounding box center [214, 453] width 335 height 31
click at [67, 469] on input "Document Title" at bounding box center [214, 453] width 335 height 31
paste input "**********"
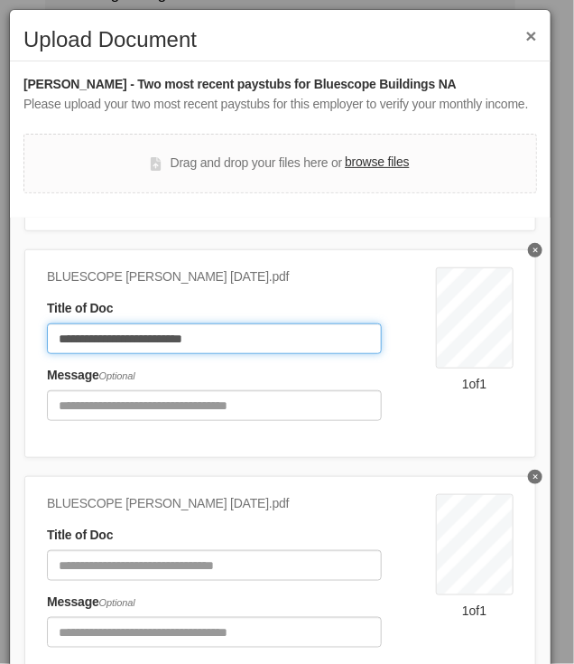
scroll to position [322, 0]
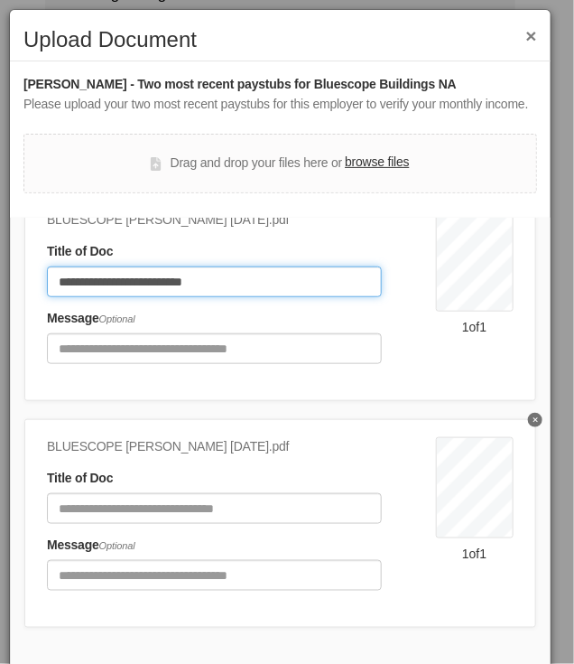
type input "**********"
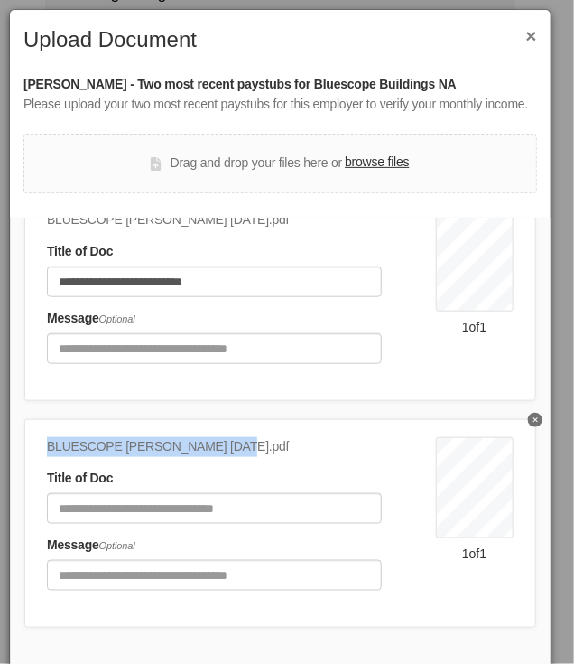
drag, startPoint x: 237, startPoint y: 453, endPoint x: 37, endPoint y: 460, distance: 200.5
click at [37, 460] on div "BLUESCOPE [PERSON_NAME] [DATE].pdf Title of Doc Message Optional BlueScope Buil…" at bounding box center [280, 523] width 512 height 209
copy div "BLUESCOPE [PERSON_NAME] [DATE]"
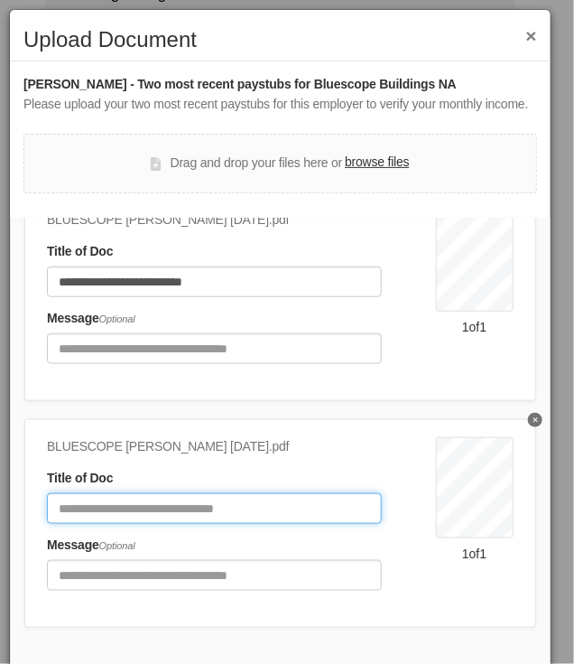
click at [88, 516] on input "Document Title" at bounding box center [214, 508] width 335 height 31
paste input "**********"
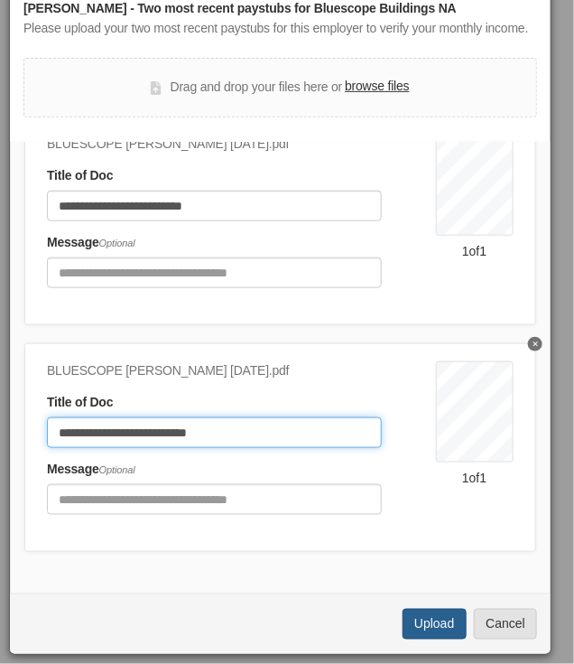
type input "**********"
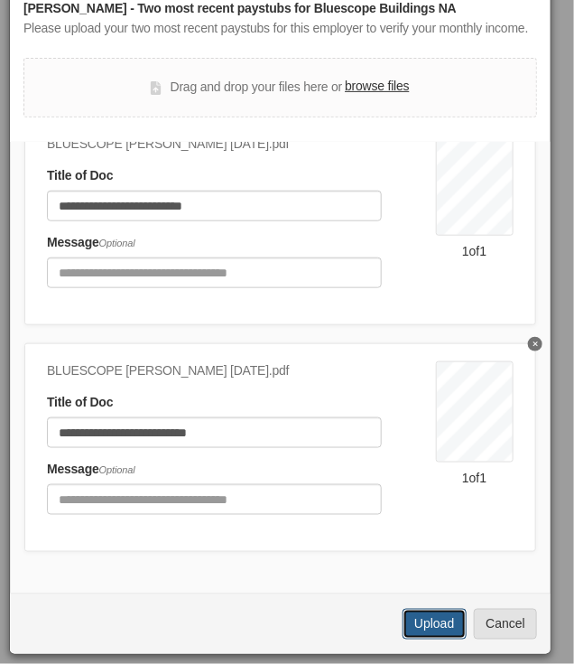
click at [426, 627] on button "Upload" at bounding box center [434, 624] width 63 height 31
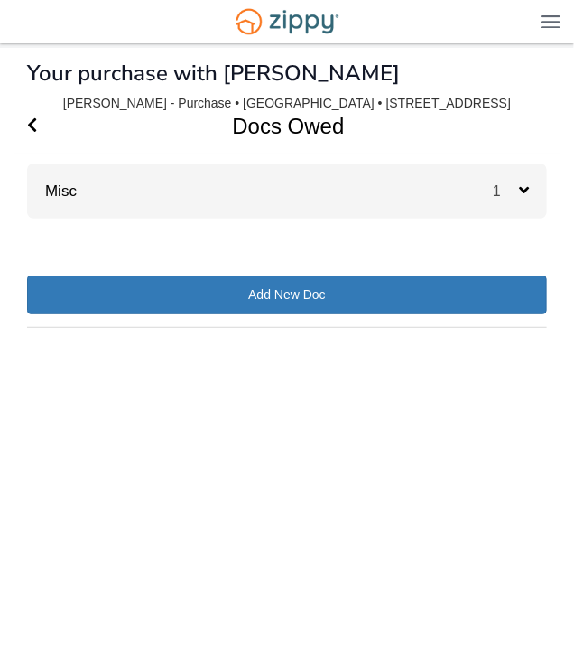
click at [356, 205] on div "Misc 1" at bounding box center [287, 190] width 520 height 55
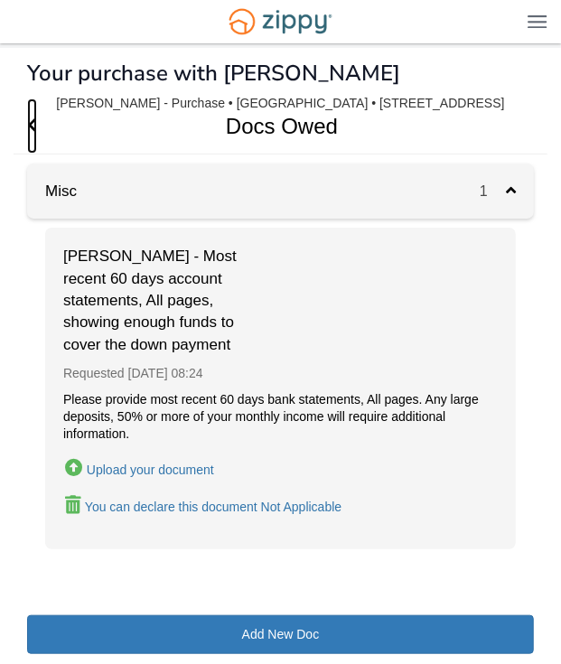
click at [33, 128] on icon "Go Back" at bounding box center [32, 124] width 10 height 16
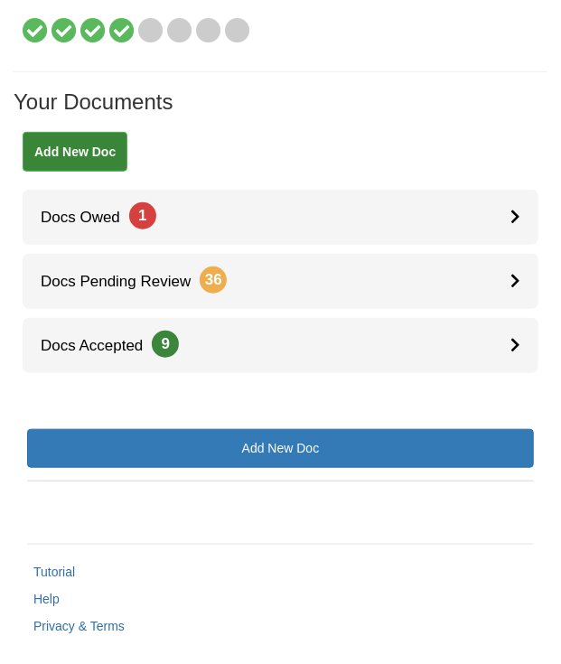
scroll to position [257, 0]
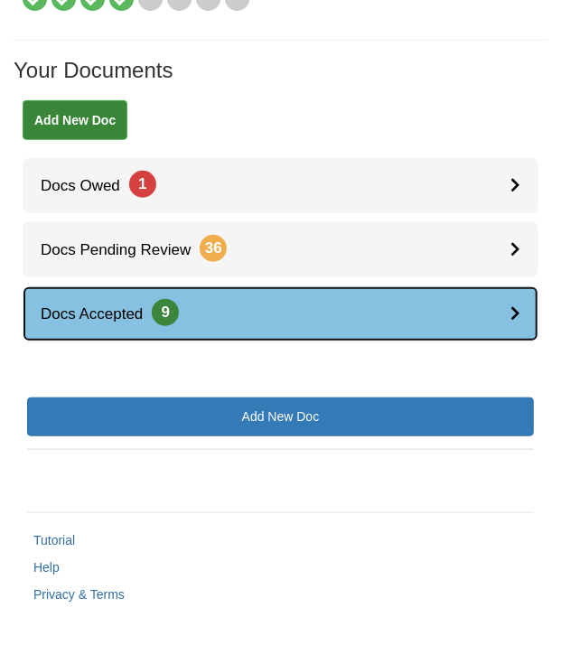
click at [243, 310] on link "Docs Accepted 9" at bounding box center [281, 313] width 516 height 55
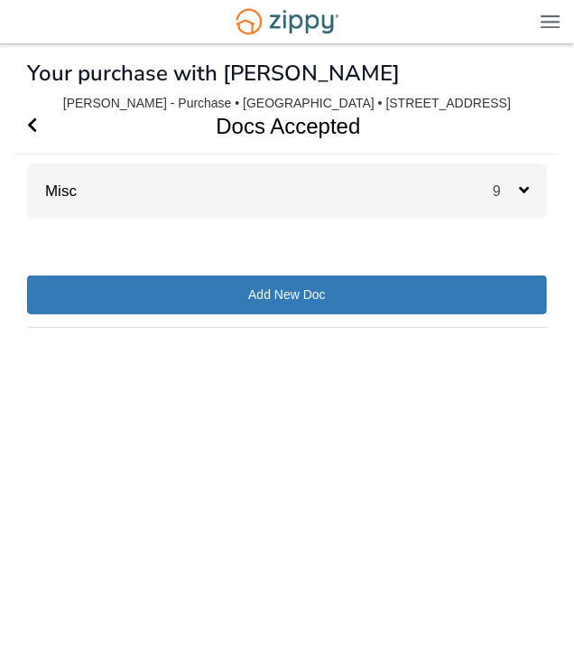
click at [159, 213] on div "Misc 9" at bounding box center [287, 190] width 520 height 55
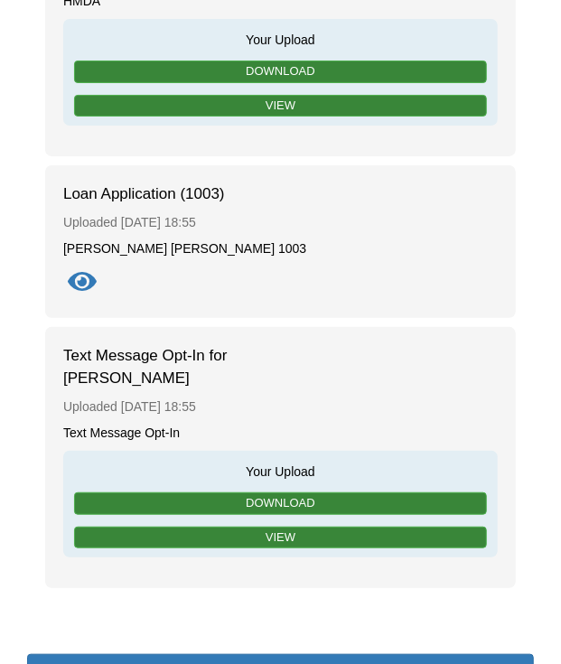
scroll to position [1986, 0]
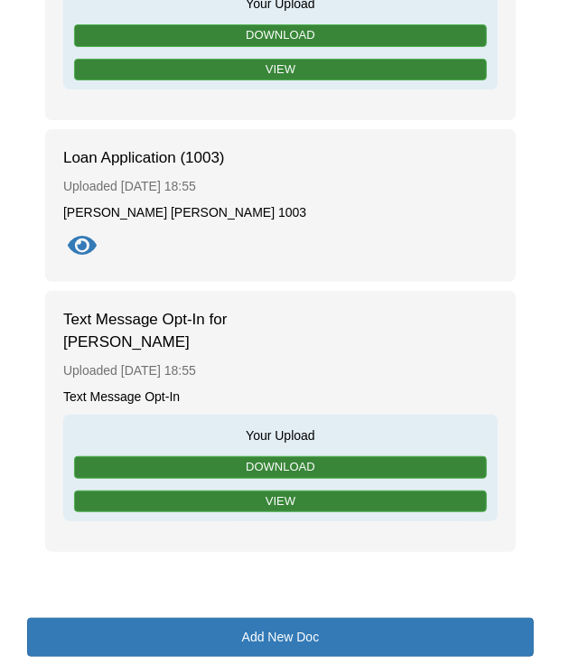
click at [81, 234] on icon "Show Document" at bounding box center [82, 246] width 29 height 25
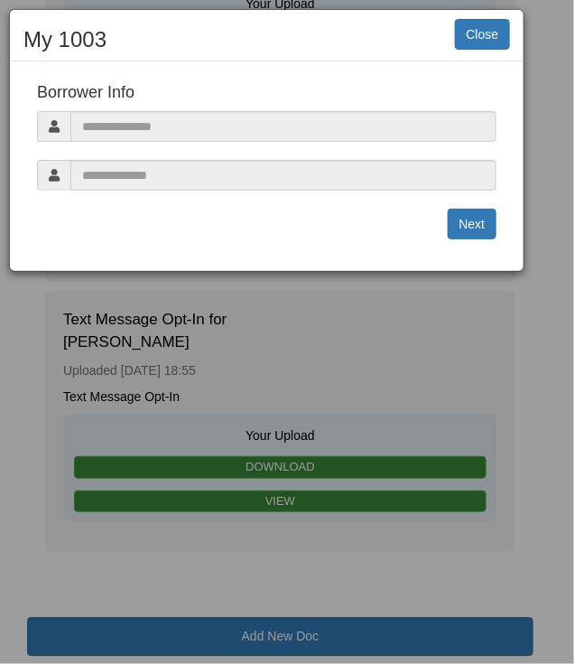
click at [408, 314] on div "Close My 1003 Welcome Borrower Co-Borrower (Optional) Loan Borrower Info Employ…" at bounding box center [287, 332] width 574 height 664
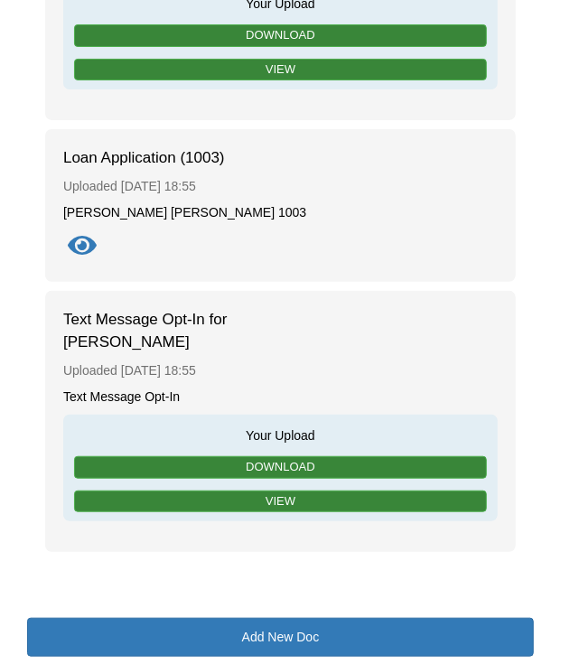
click at [112, 204] on div "Fannie Mae 1003" at bounding box center [280, 212] width 434 height 17
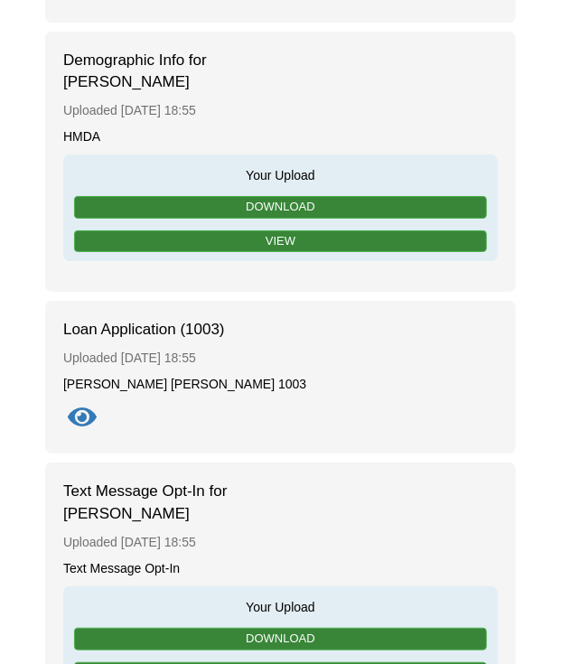
scroll to position [1805, 0]
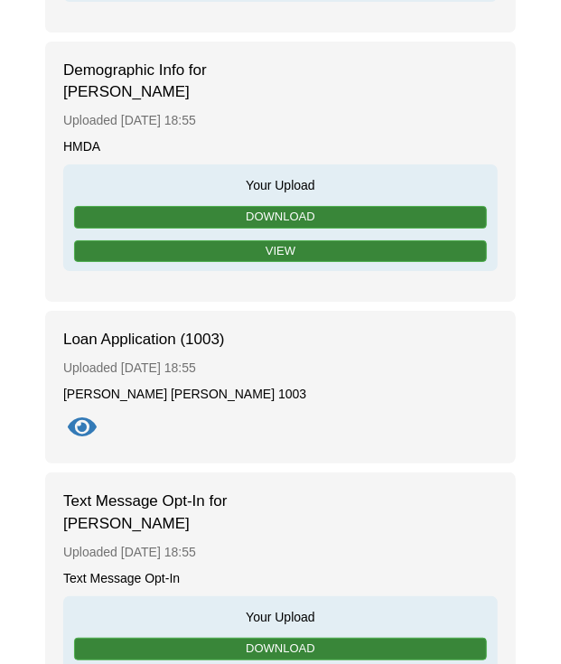
click at [84, 415] on icon "Show Document" at bounding box center [82, 427] width 29 height 25
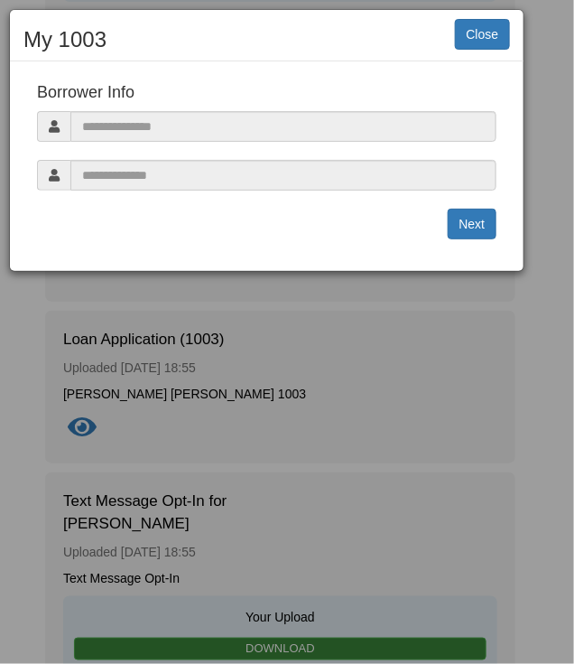
click at [59, 126] on span at bounding box center [53, 126] width 33 height 31
click at [459, 219] on button "Next" at bounding box center [473, 224] width 50 height 31
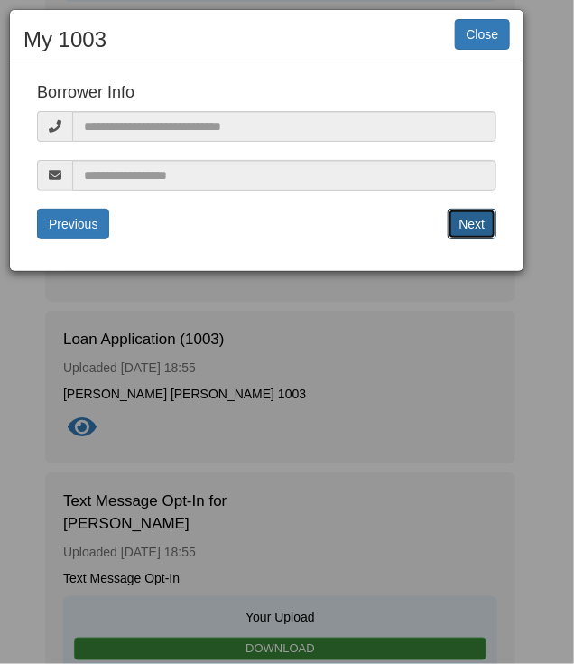
click at [459, 219] on button "Next" at bounding box center [473, 224] width 50 height 31
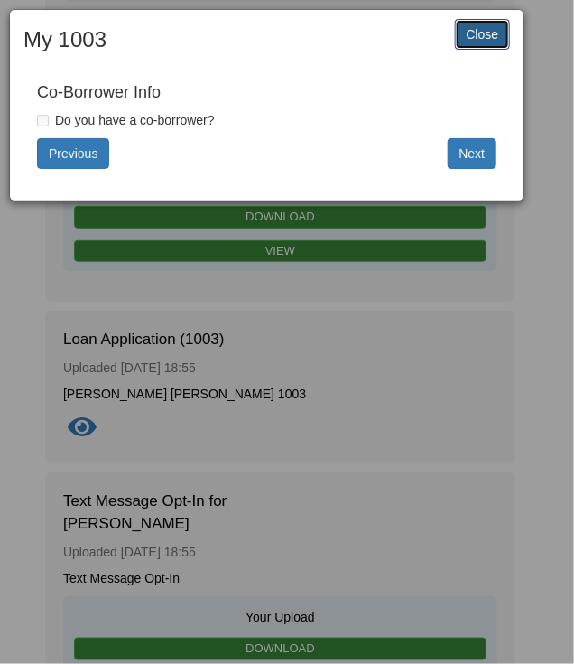
click at [486, 39] on button "Close" at bounding box center [483, 34] width 56 height 31
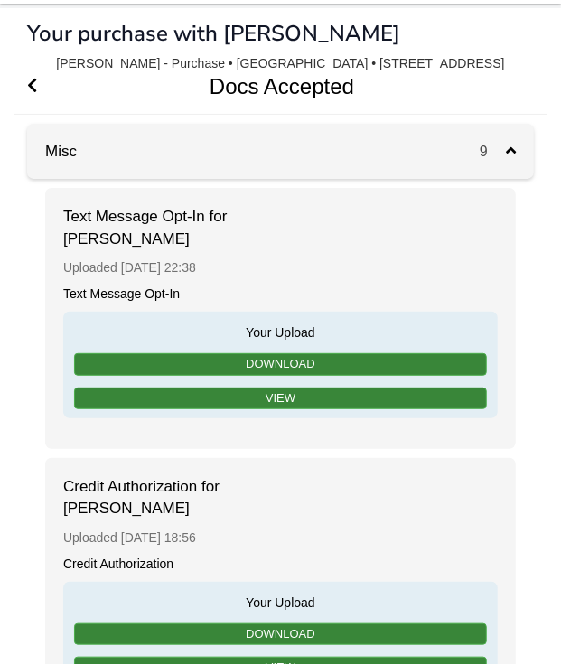
scroll to position [0, 0]
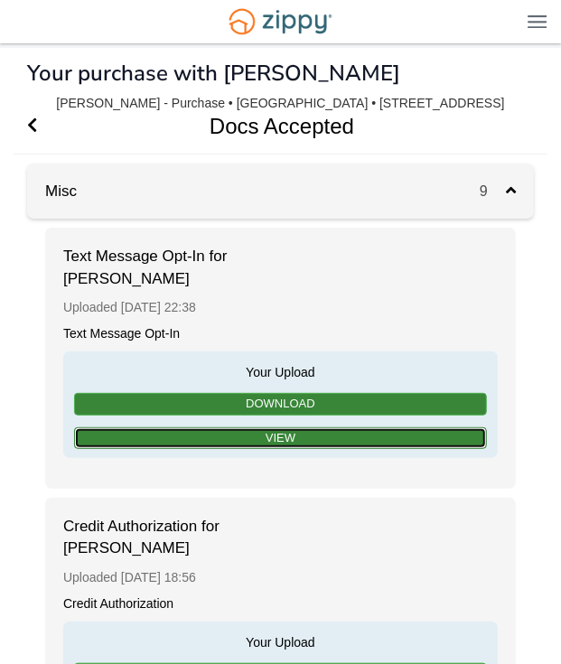
click at [285, 439] on link "View" at bounding box center [280, 438] width 413 height 23
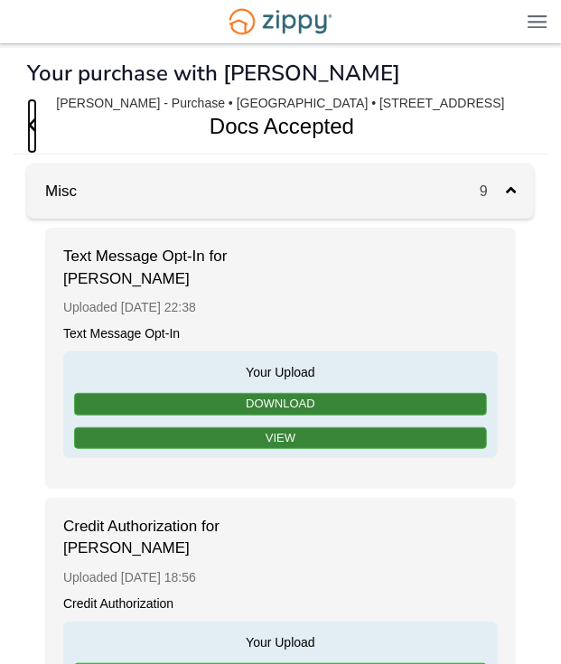
click at [34, 125] on icon "Go Back" at bounding box center [32, 124] width 10 height 16
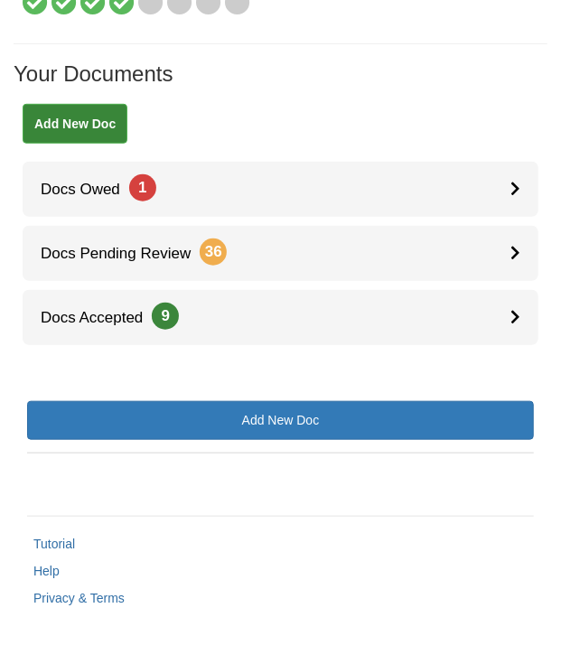
scroll to position [257, 0]
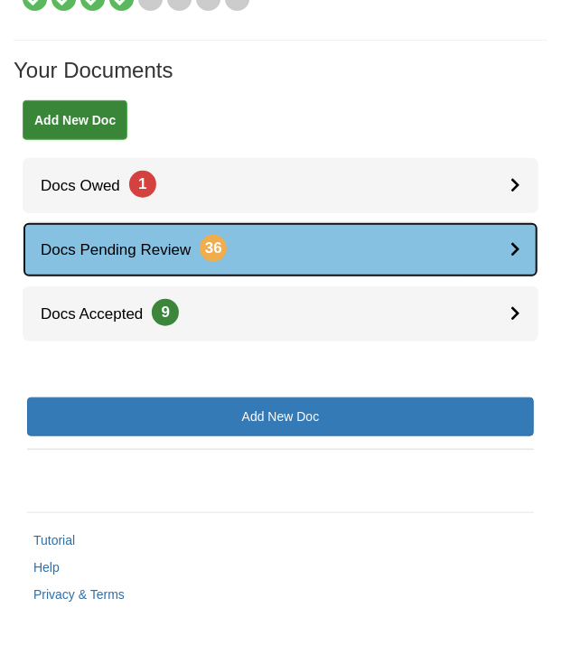
click at [514, 243] on icon at bounding box center [515, 248] width 10 height 15
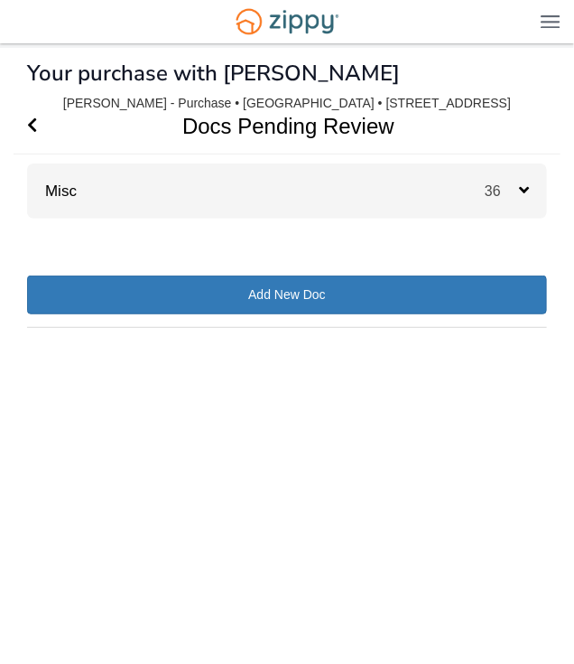
click at [304, 194] on div "Misc 36" at bounding box center [287, 190] width 520 height 55
